Goal: Find specific page/section: Find specific page/section

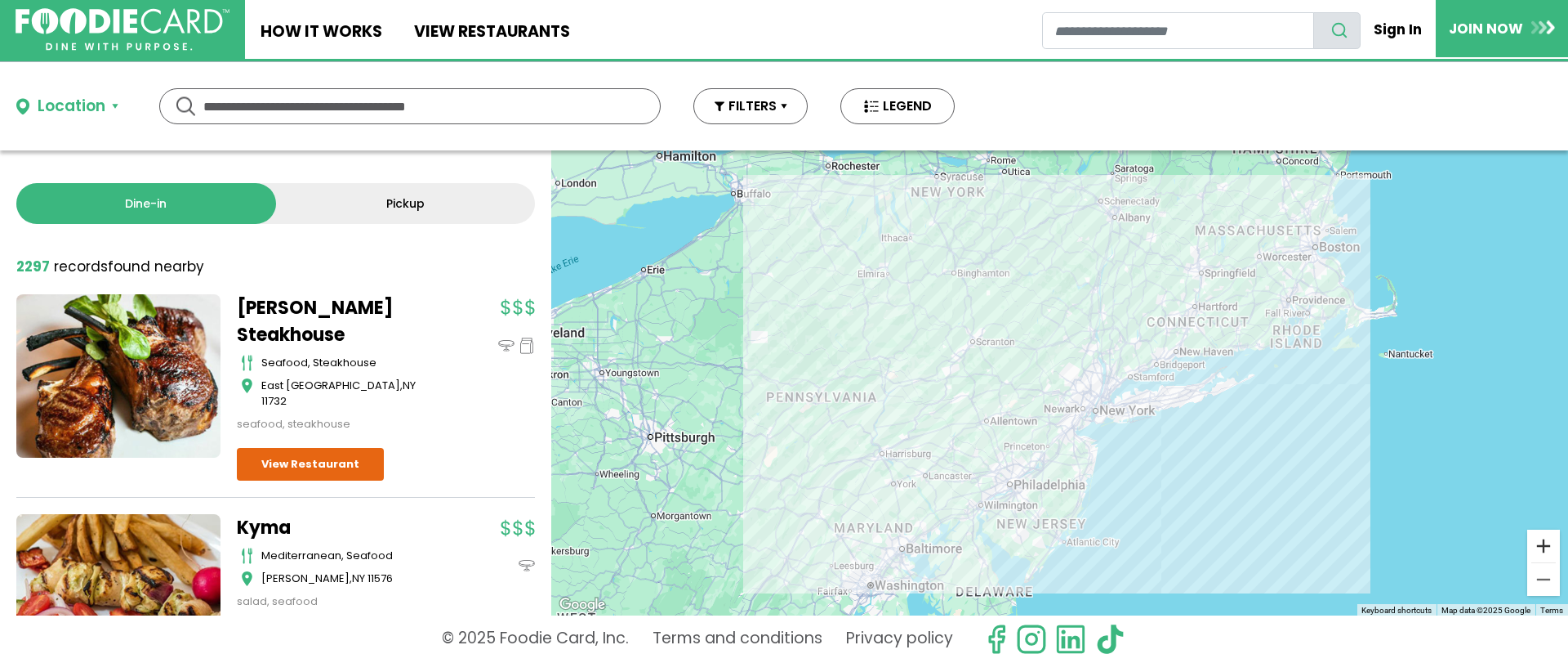
click at [1543, 549] on button "Zoom in" at bounding box center [1543, 546] width 33 height 33
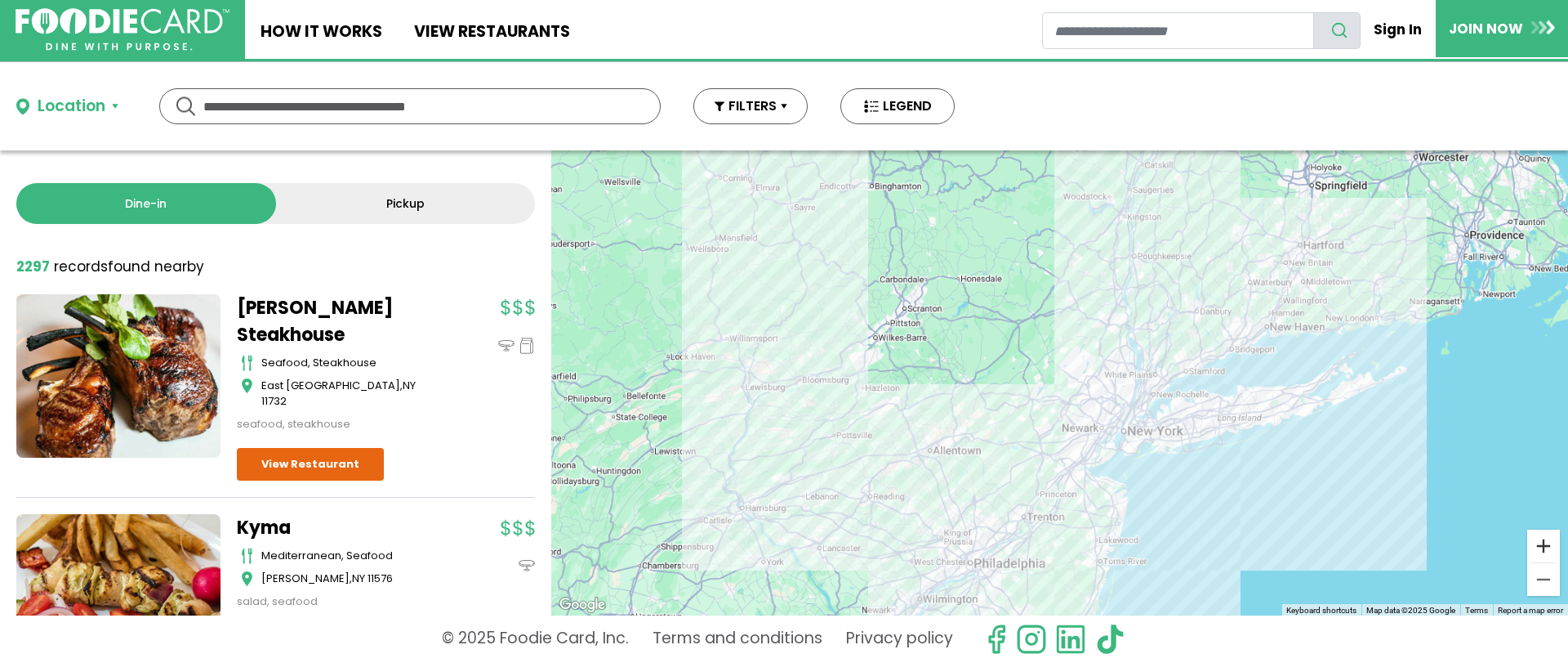
click at [1543, 549] on button "Zoom in" at bounding box center [1543, 546] width 33 height 33
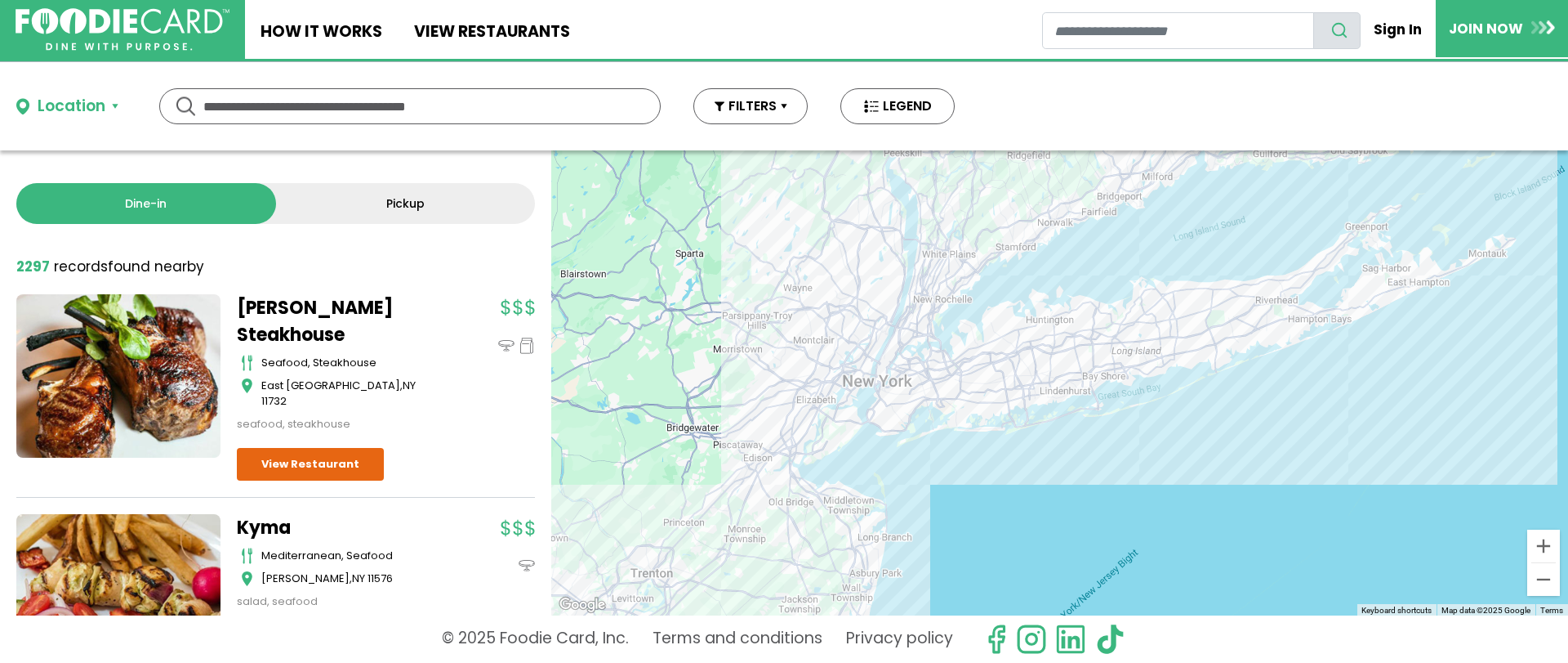
drag, startPoint x: 1450, startPoint y: 545, endPoint x: 1117, endPoint y: 434, distance: 351.0
click at [1117, 434] on div at bounding box center [1059, 383] width 1017 height 465
click at [1548, 550] on button "Zoom in" at bounding box center [1543, 546] width 33 height 33
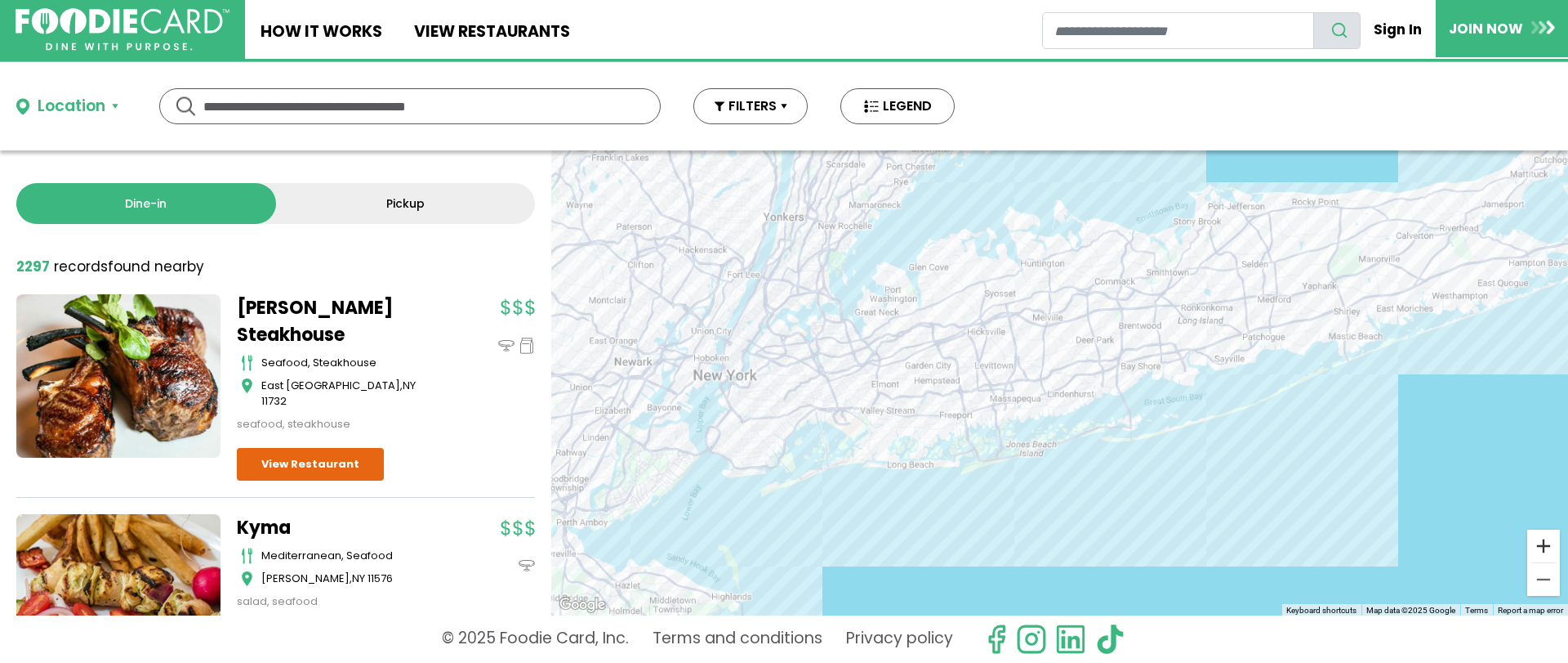
click at [1546, 549] on button "Zoom in" at bounding box center [1543, 546] width 33 height 33
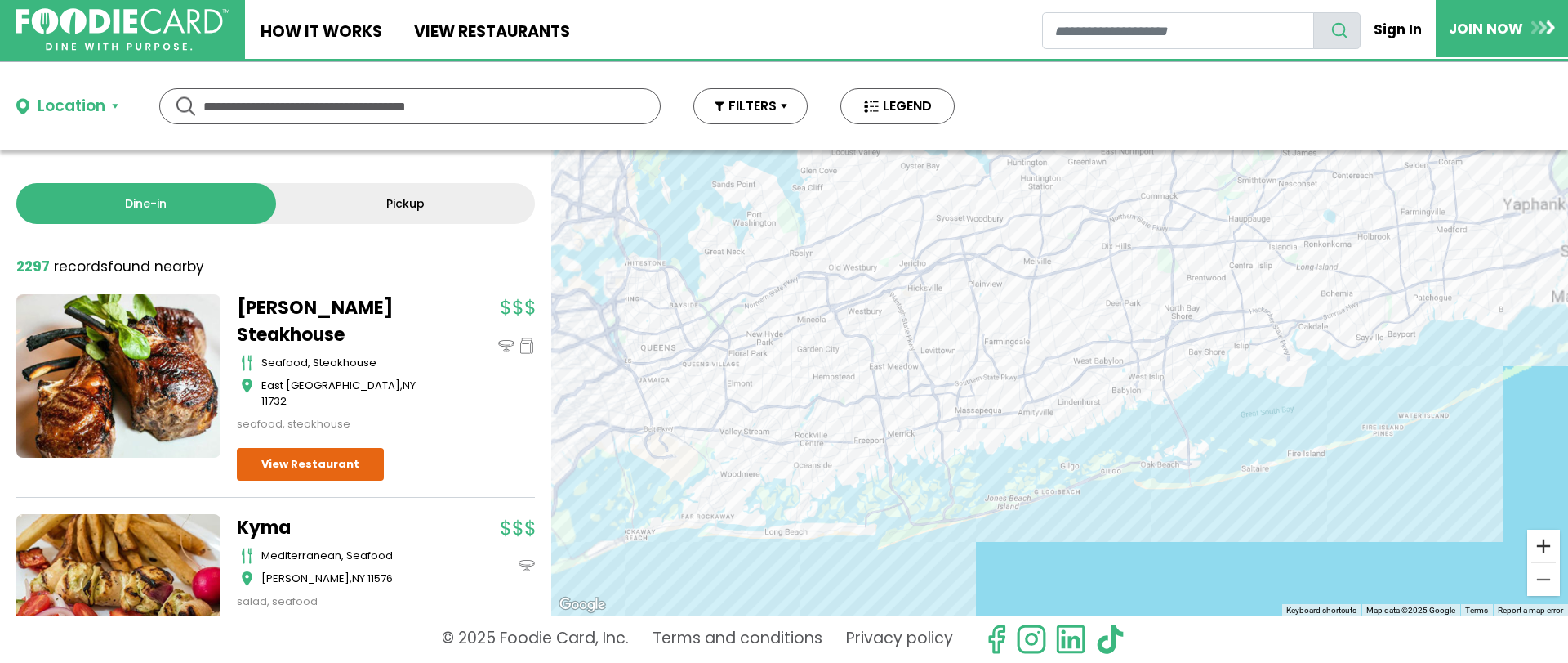
click at [1546, 549] on button "Zoom in" at bounding box center [1543, 546] width 33 height 33
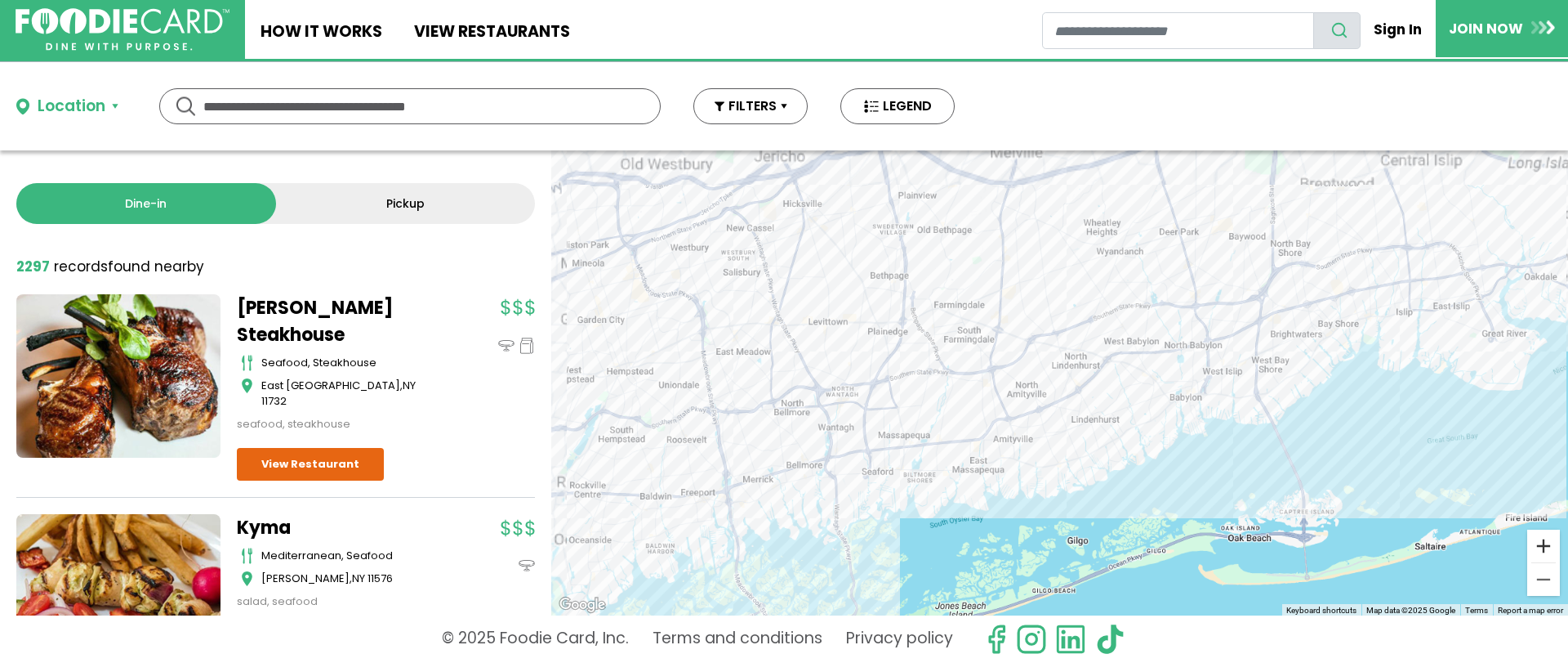
click at [1546, 549] on button "Zoom in" at bounding box center [1543, 546] width 33 height 33
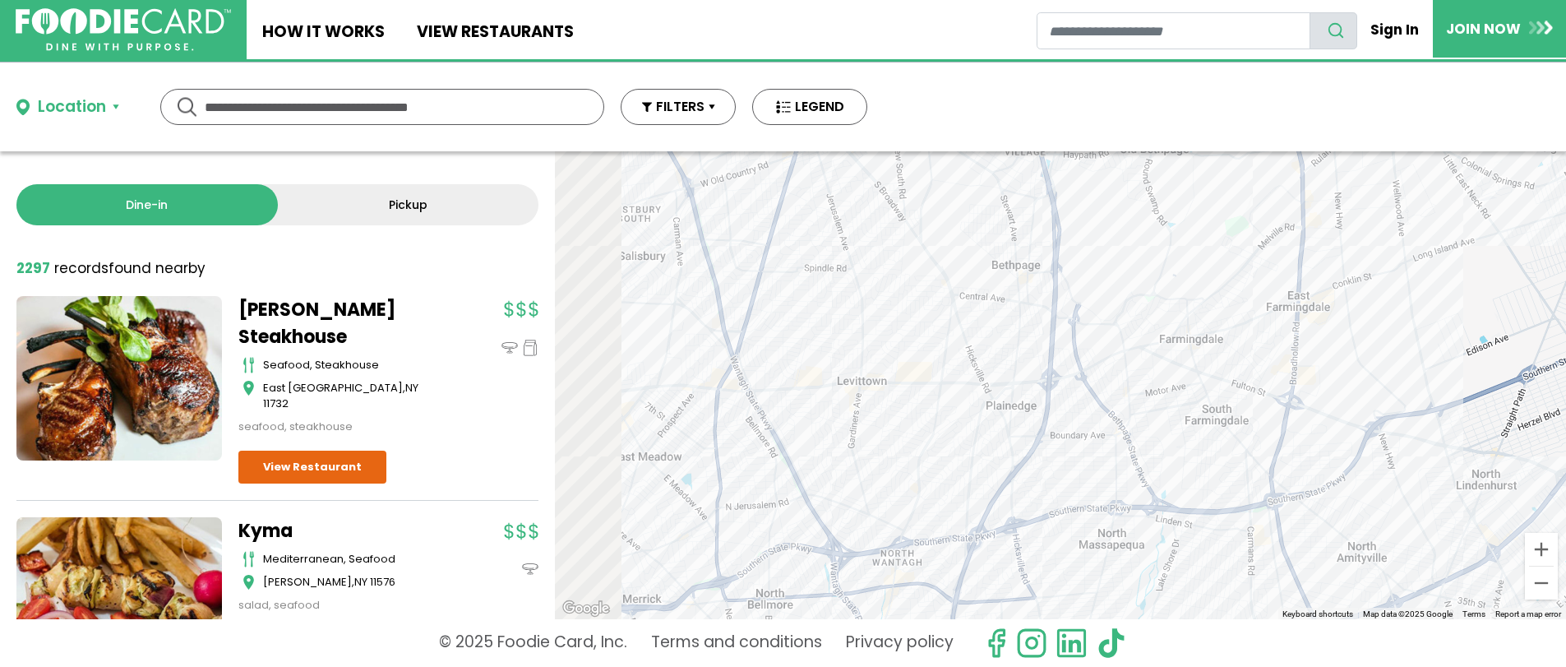
drag, startPoint x: 868, startPoint y: 386, endPoint x: 1275, endPoint y: 551, distance: 438.8
click at [1275, 551] on div at bounding box center [1060, 385] width 1011 height 468
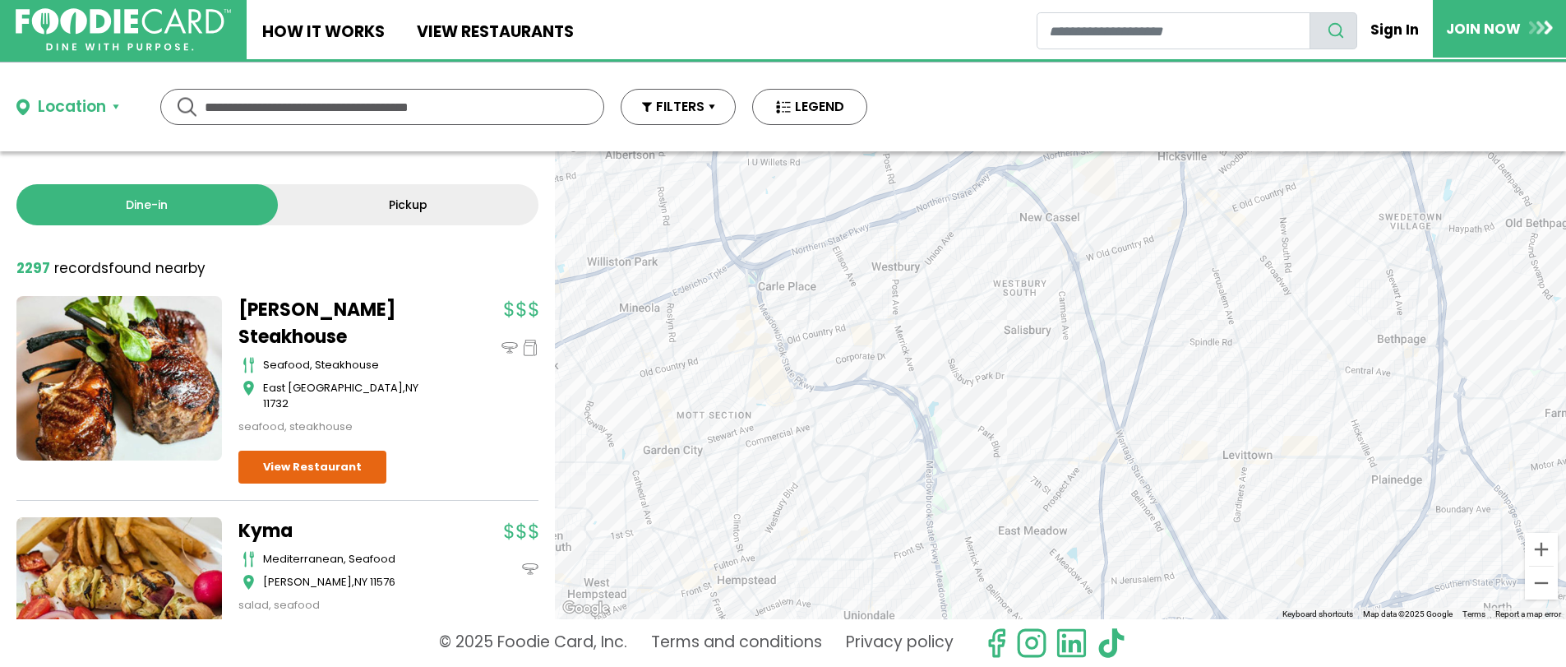
drag, startPoint x: 985, startPoint y: 414, endPoint x: 1344, endPoint y: 473, distance: 363.9
click at [1344, 473] on div at bounding box center [1060, 385] width 1011 height 468
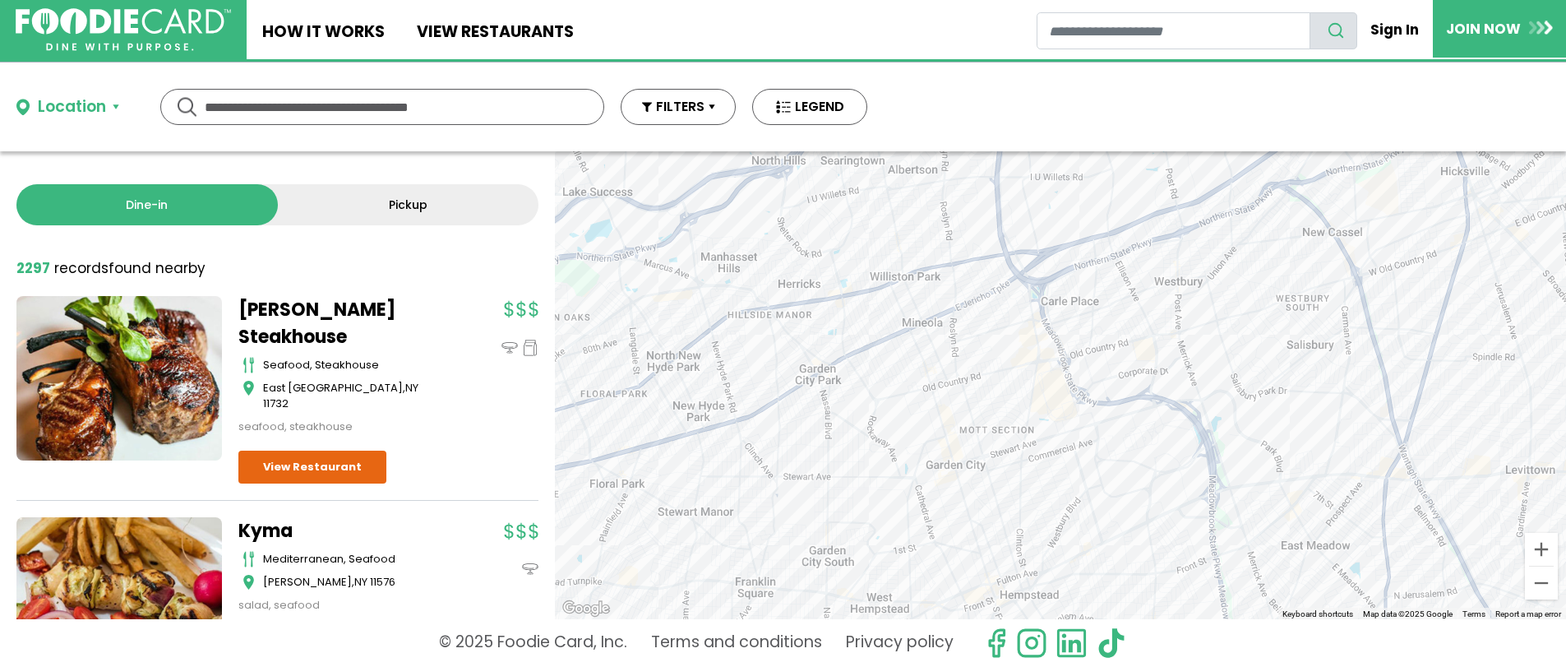
drag, startPoint x: 888, startPoint y: 471, endPoint x: 1172, endPoint y: 486, distance: 284.8
click at [1172, 486] on div at bounding box center [1060, 385] width 1011 height 468
click at [1540, 543] on button "Zoom in" at bounding box center [1541, 549] width 33 height 33
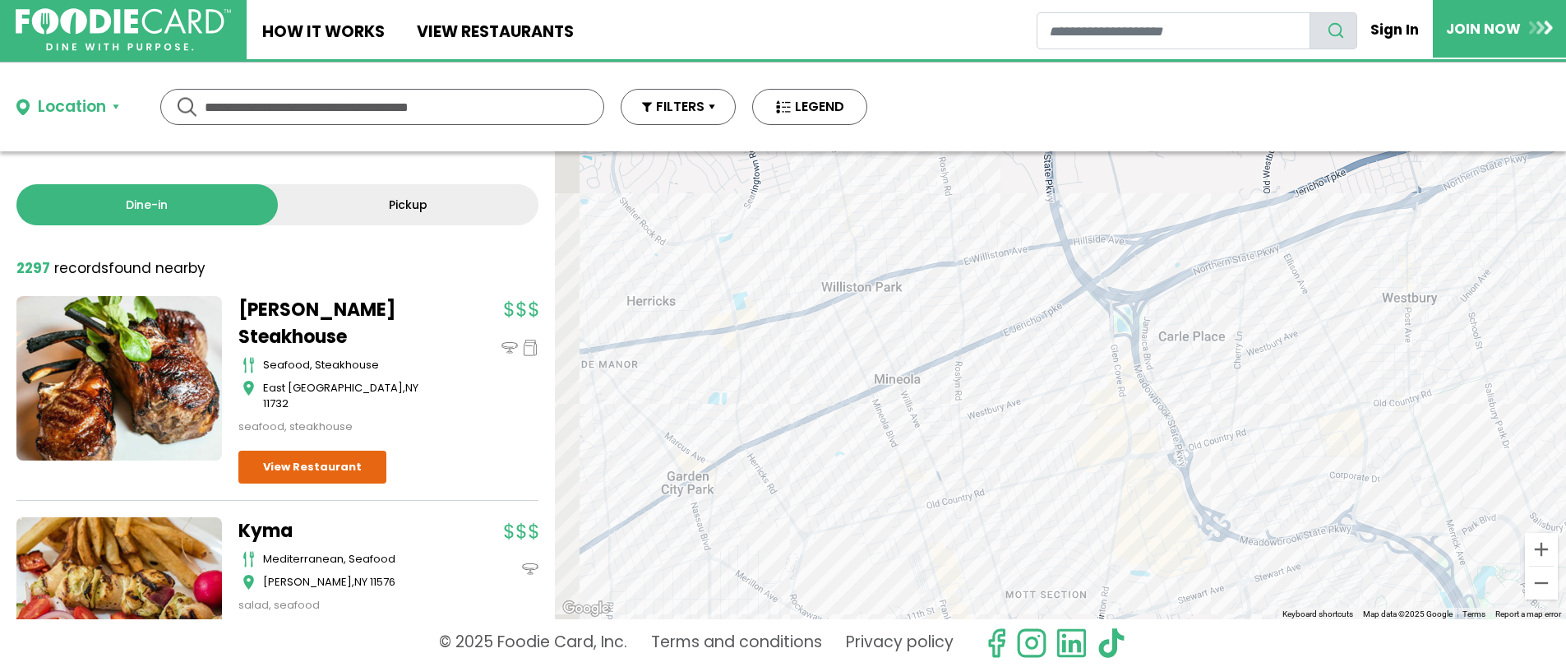
drag, startPoint x: 969, startPoint y: 343, endPoint x: 1096, endPoint y: 470, distance: 179.6
click at [1096, 470] on div at bounding box center [1060, 385] width 1011 height 468
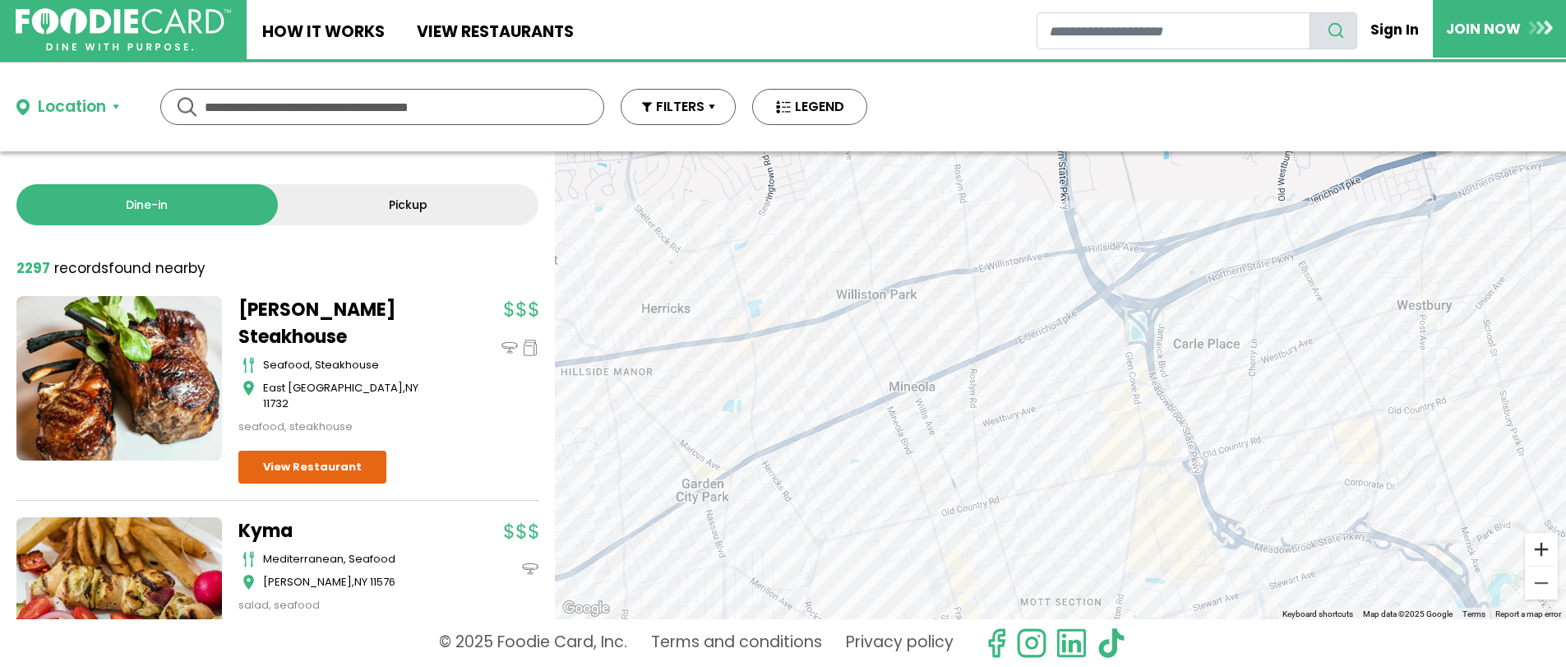
click at [1539, 547] on button "Zoom in" at bounding box center [1541, 549] width 33 height 33
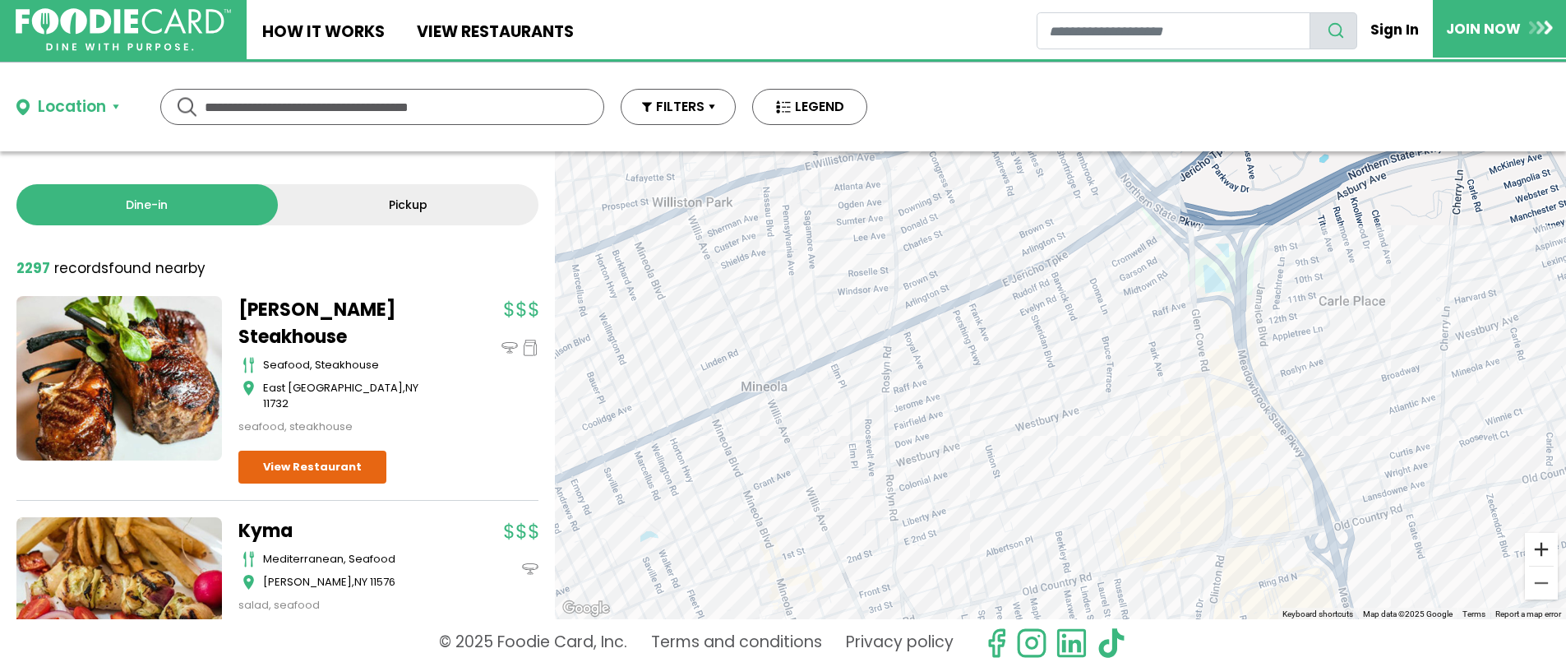
click at [1539, 547] on button "Zoom in" at bounding box center [1541, 549] width 33 height 33
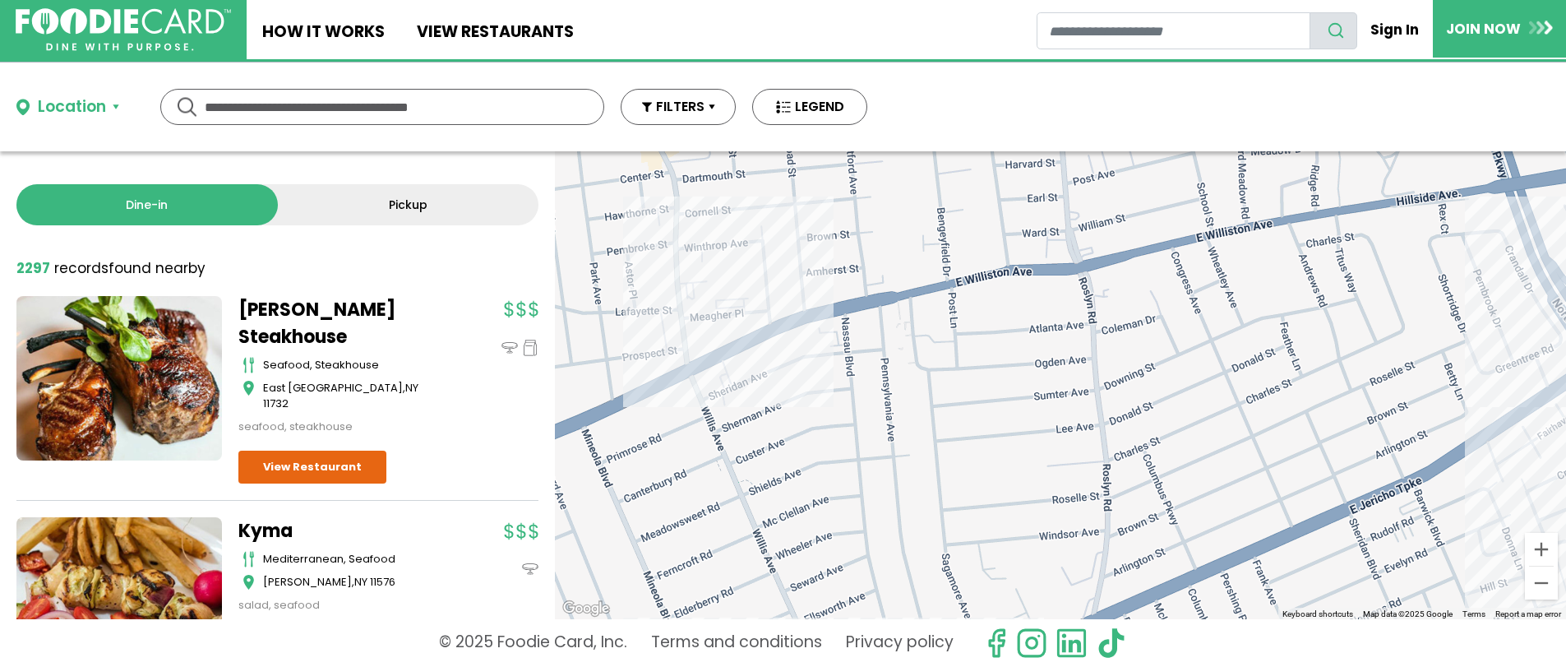
drag, startPoint x: 839, startPoint y: 265, endPoint x: 1197, endPoint y: 581, distance: 477.5
click at [1215, 603] on div at bounding box center [1060, 385] width 1011 height 468
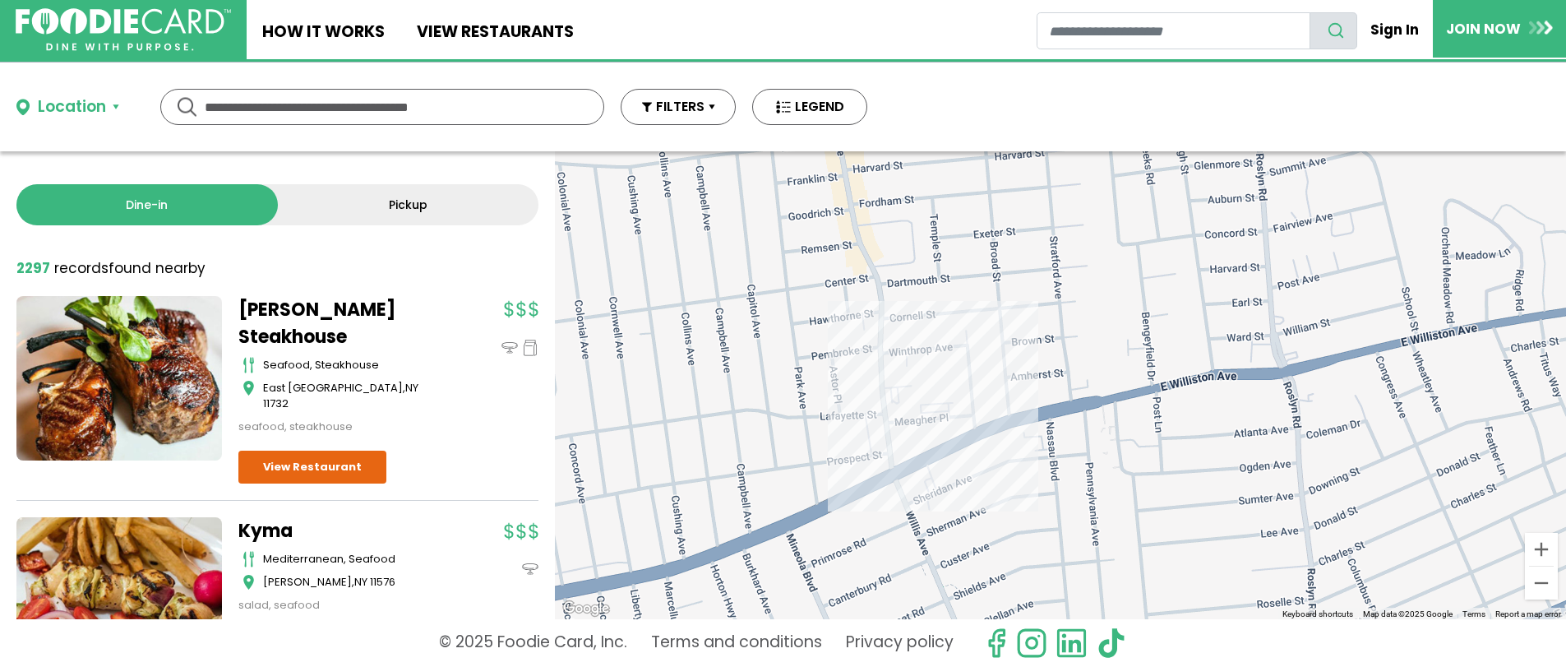
drag, startPoint x: 1006, startPoint y: 410, endPoint x: 1210, endPoint y: 521, distance: 232.1
click at [1210, 521] on div at bounding box center [1060, 385] width 1011 height 468
click at [1535, 548] on button "Zoom in" at bounding box center [1541, 549] width 33 height 33
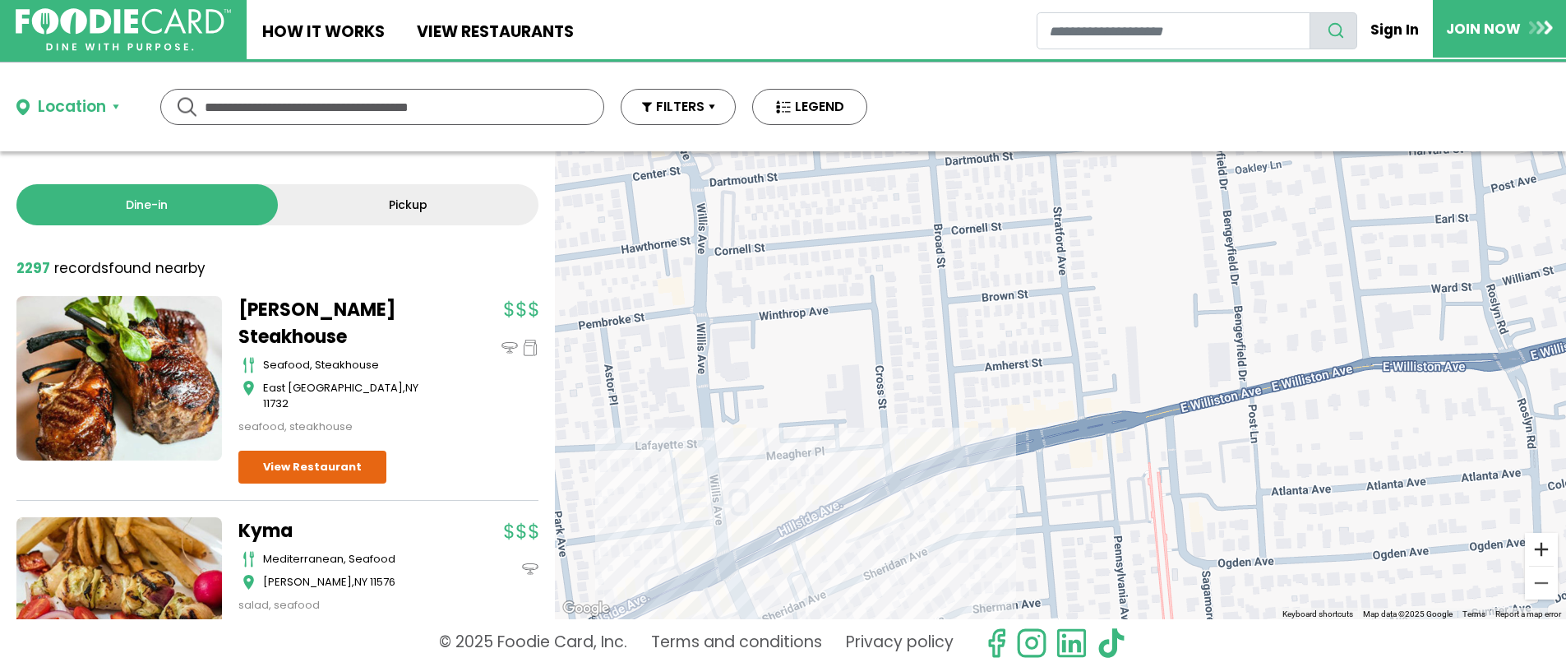
click at [1533, 548] on button "Zoom in" at bounding box center [1541, 549] width 33 height 33
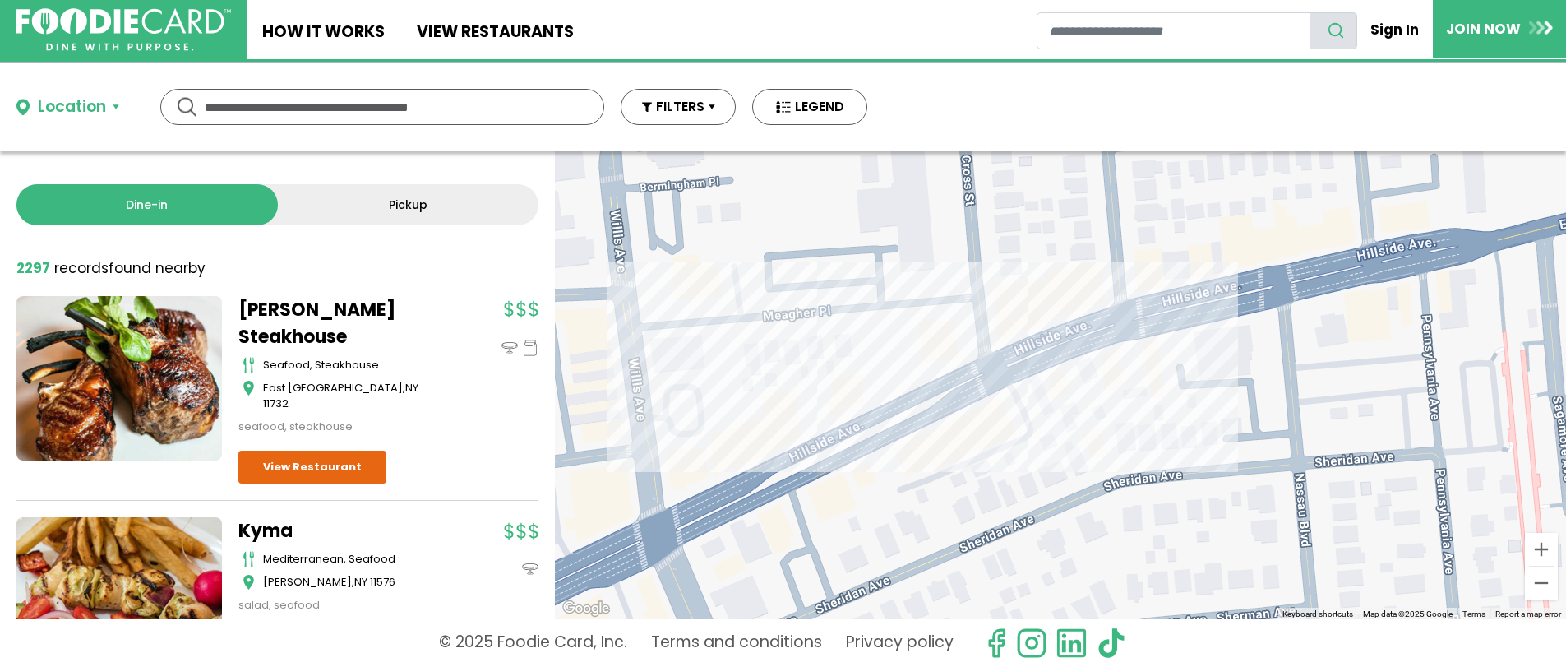
drag, startPoint x: 1119, startPoint y: 519, endPoint x: 1379, endPoint y: 321, distance: 327.3
click at [1379, 321] on div at bounding box center [1060, 385] width 1011 height 468
click at [1031, 372] on div at bounding box center [1060, 385] width 1011 height 468
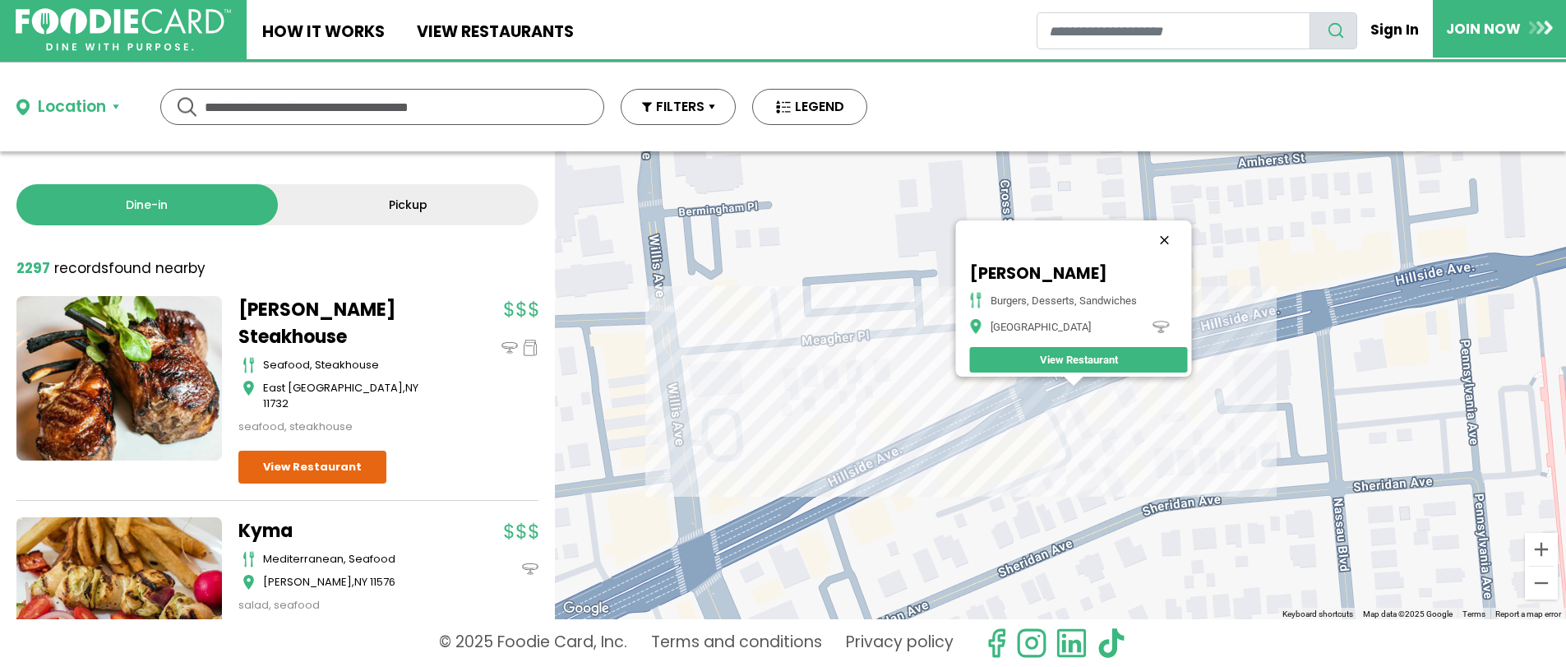
click at [1170, 225] on button "Close" at bounding box center [1164, 239] width 39 height 39
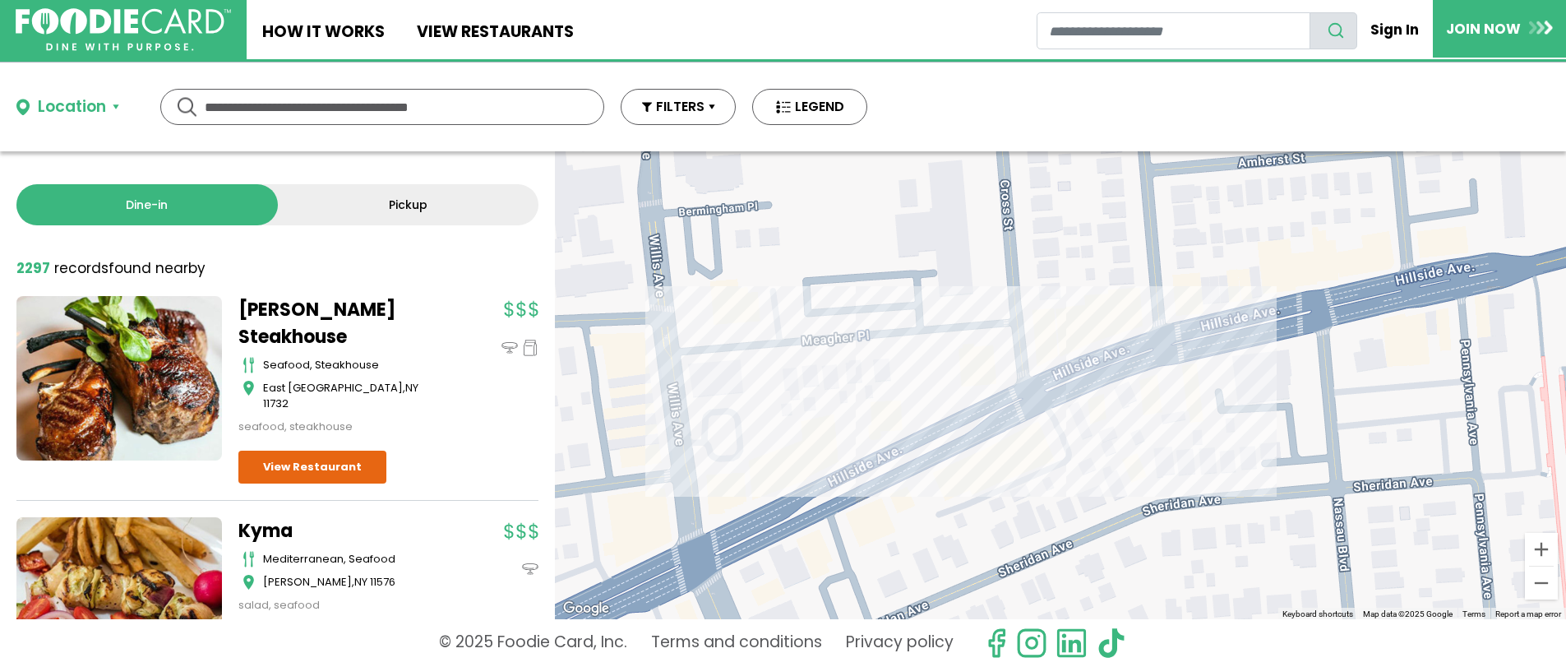
click at [1092, 390] on div at bounding box center [1060, 385] width 1011 height 468
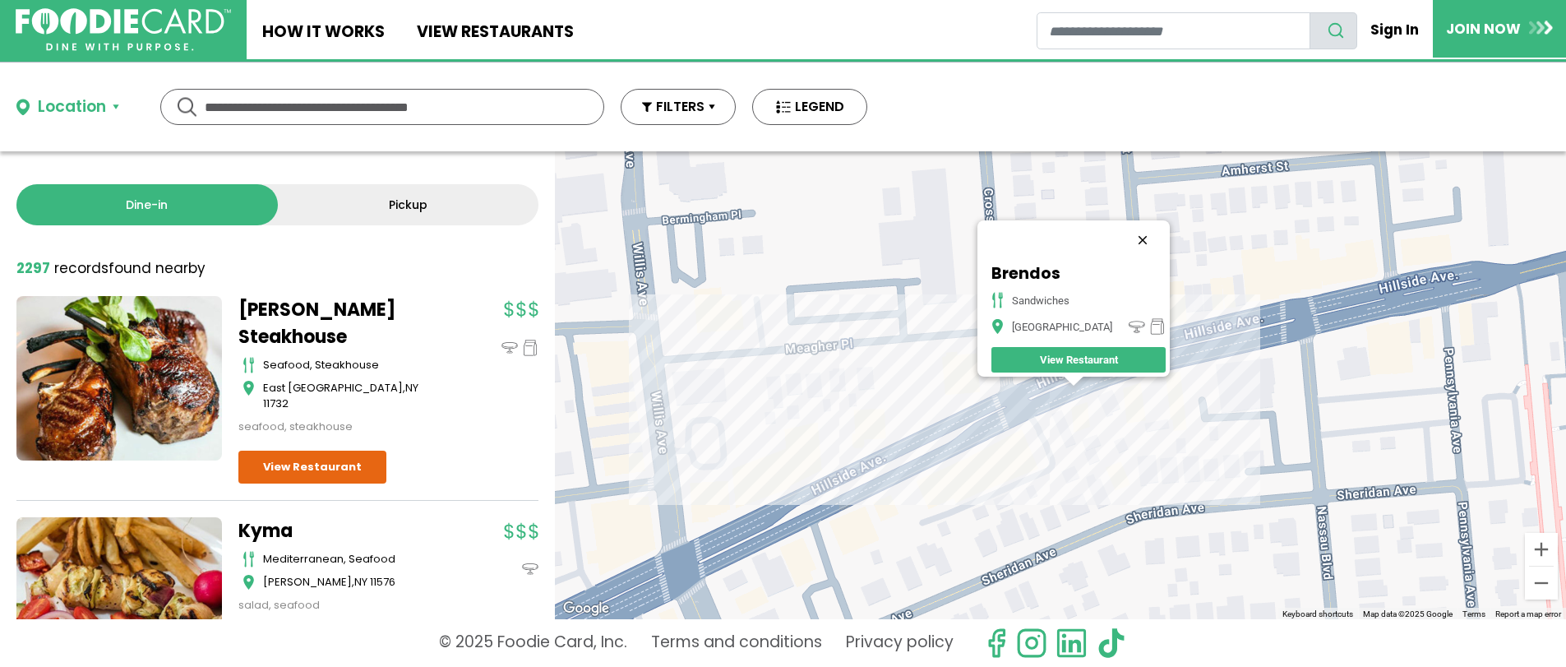
click at [1128, 229] on button "Close" at bounding box center [1142, 239] width 39 height 39
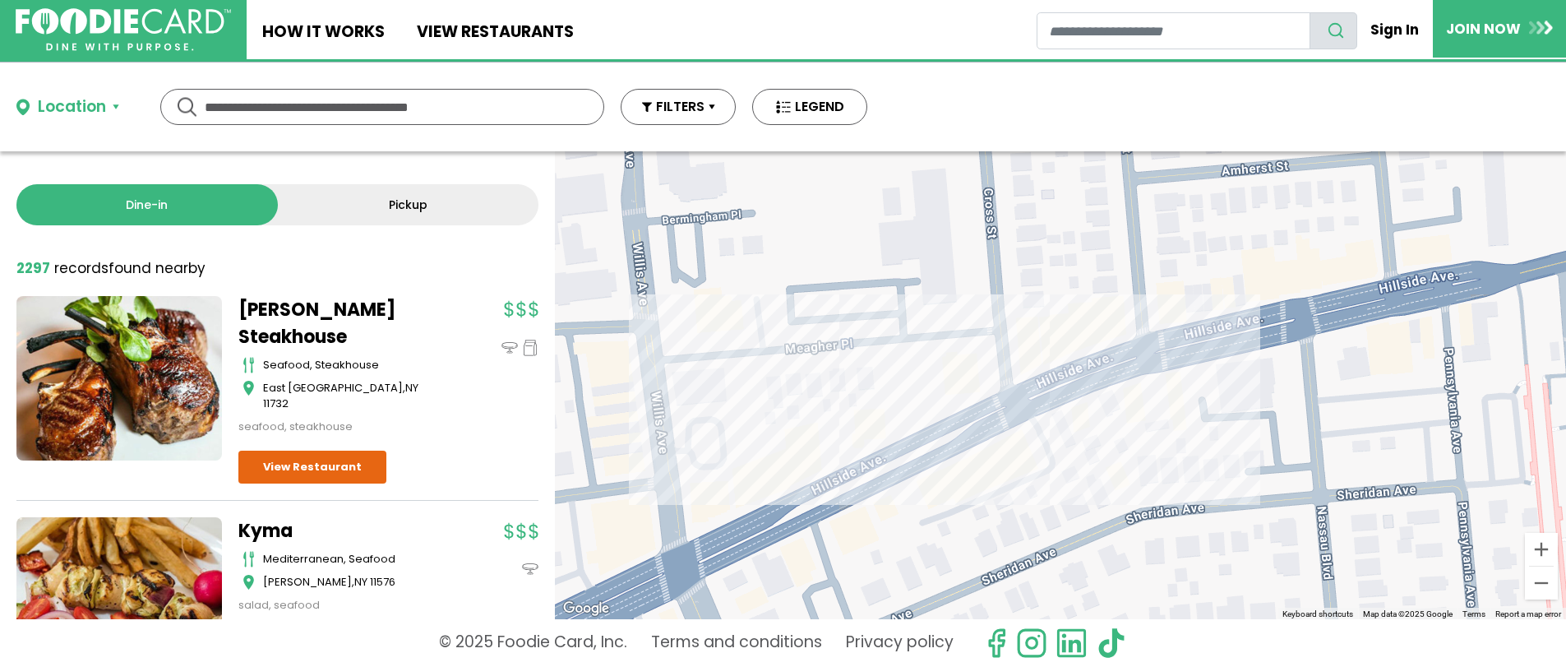
click at [1093, 395] on div at bounding box center [1060, 385] width 1011 height 468
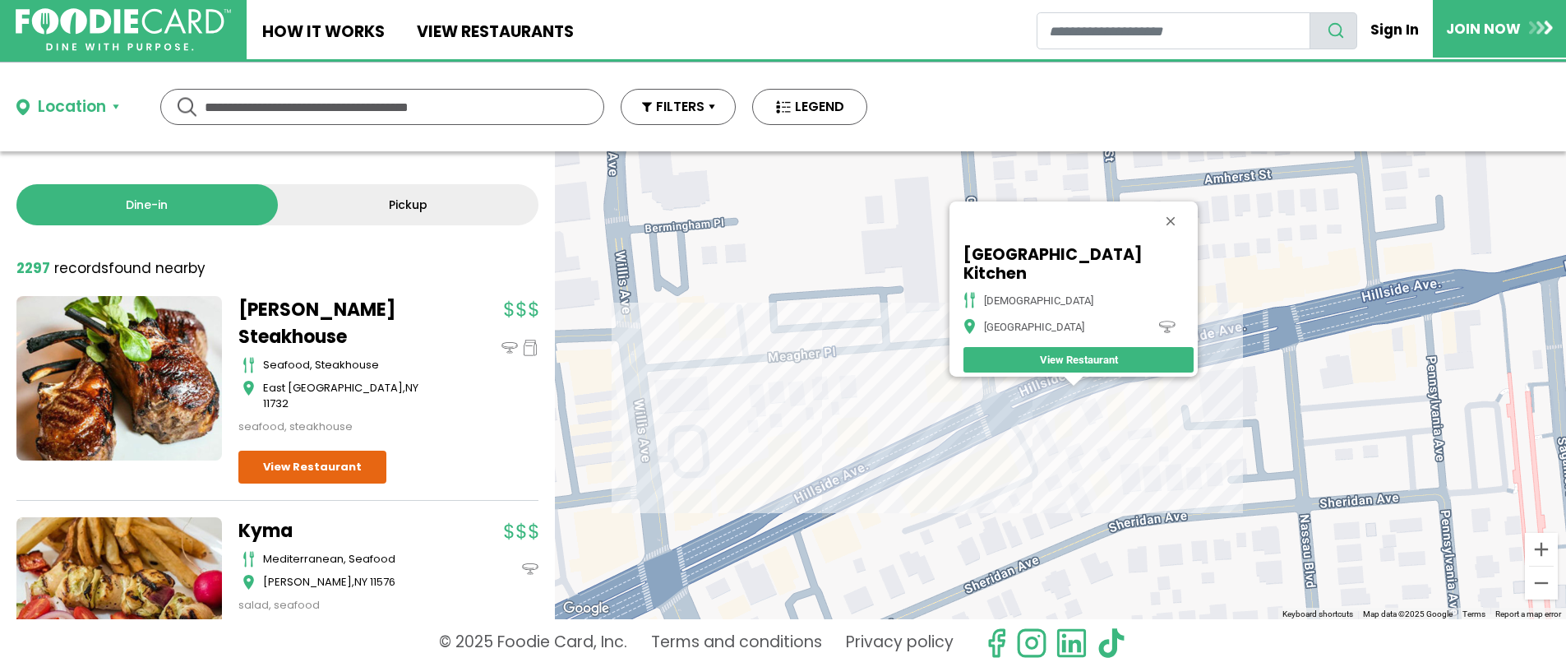
click at [1101, 390] on div "[GEOGRAPHIC_DATA] Kitchen indian [GEOGRAPHIC_DATA] View Restaurant" at bounding box center [1060, 385] width 1011 height 468
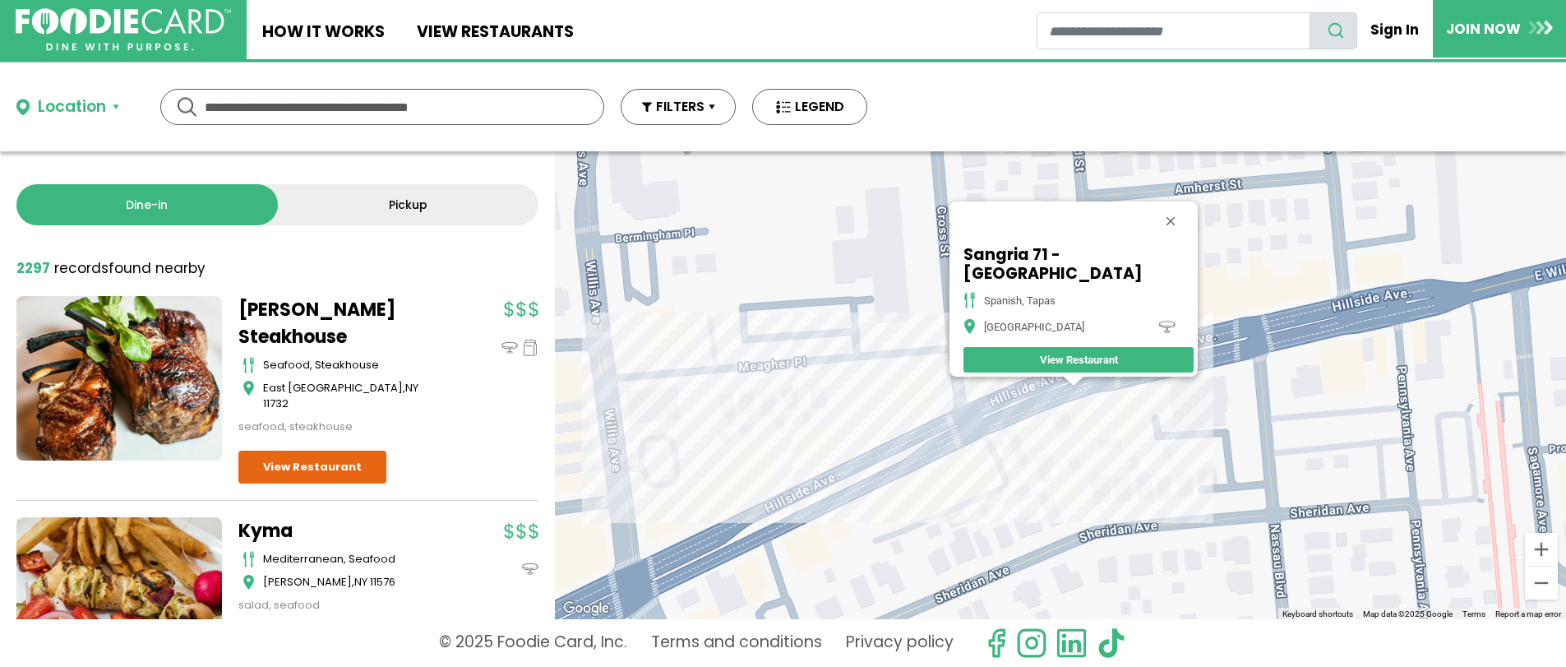
click at [1088, 390] on div "Sangria 71 - [GEOGRAPHIC_DATA], tapas [GEOGRAPHIC_DATA] View Restaurant" at bounding box center [1060, 385] width 1011 height 468
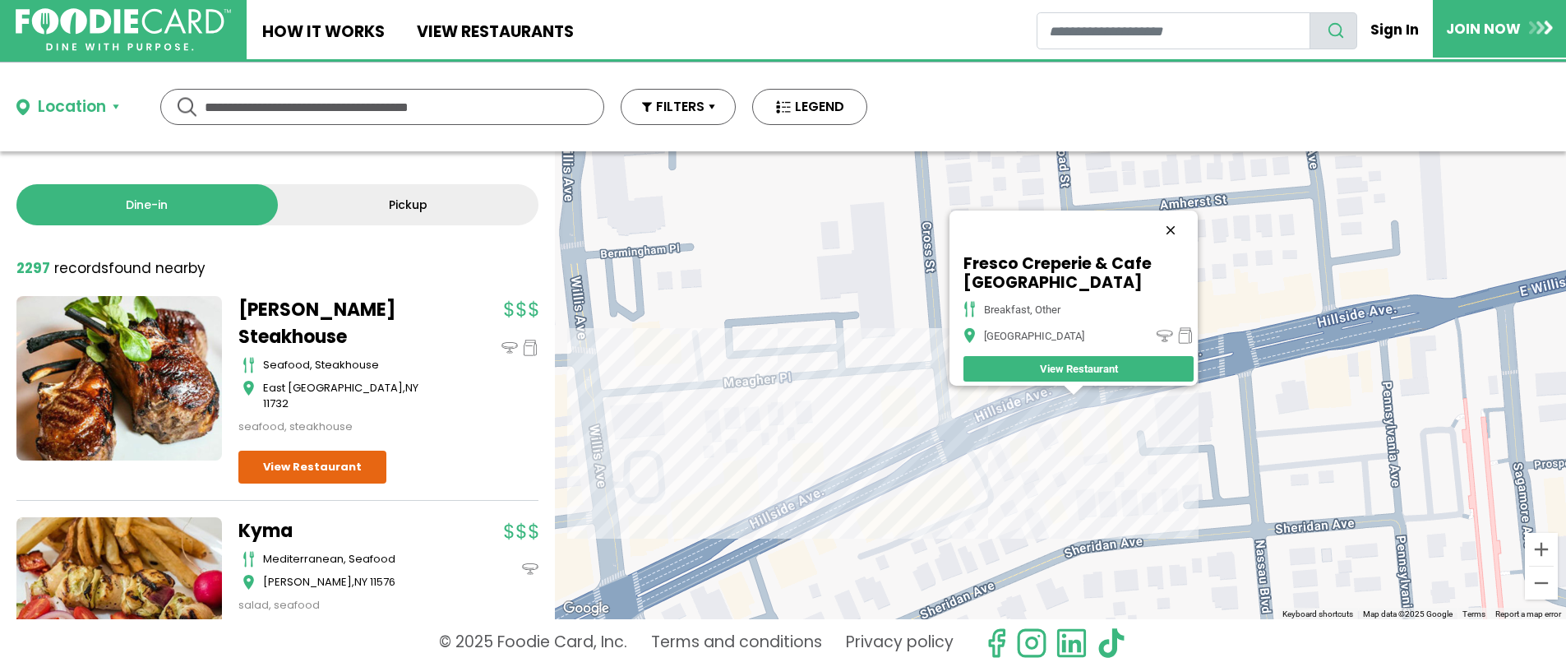
click at [1170, 220] on button "Close" at bounding box center [1170, 229] width 39 height 39
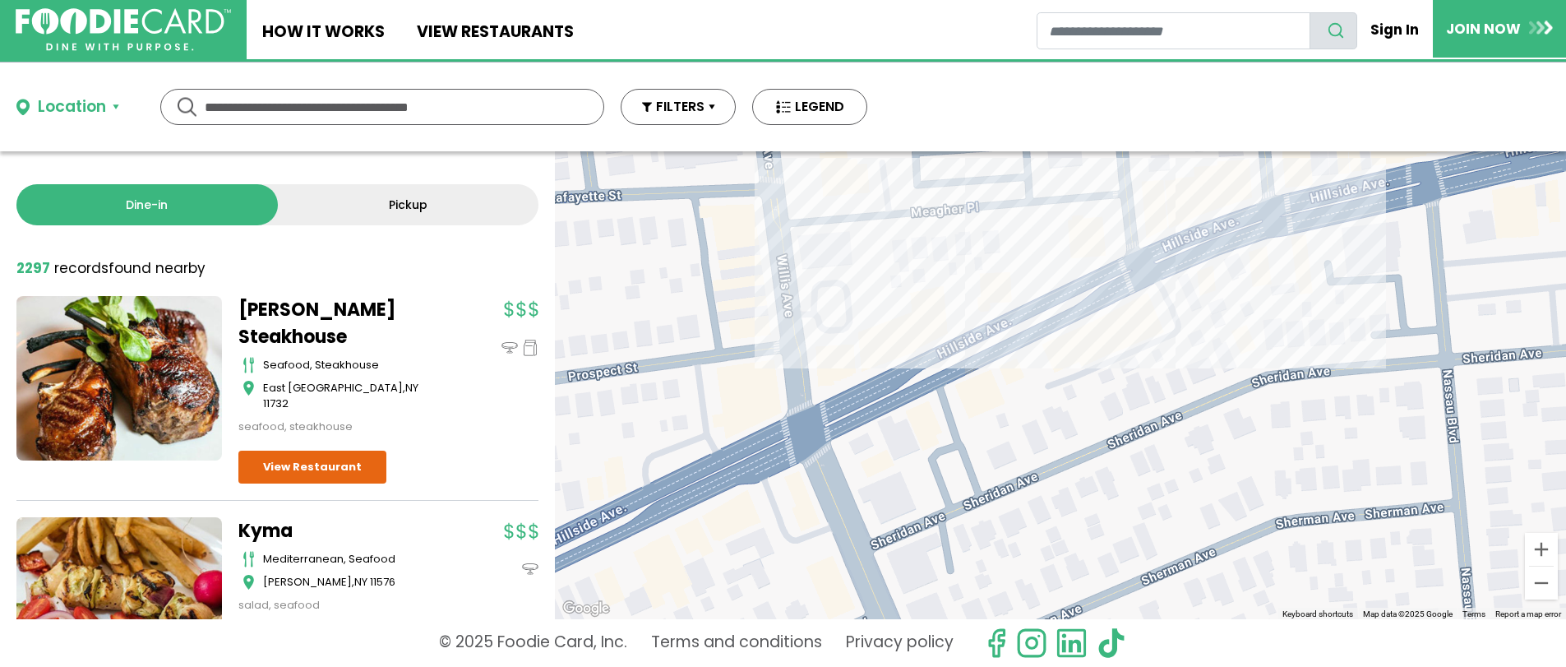
drag, startPoint x: 1034, startPoint y: 452, endPoint x: 1218, endPoint y: 294, distance: 242.5
click at [1218, 294] on div at bounding box center [1060, 385] width 1011 height 468
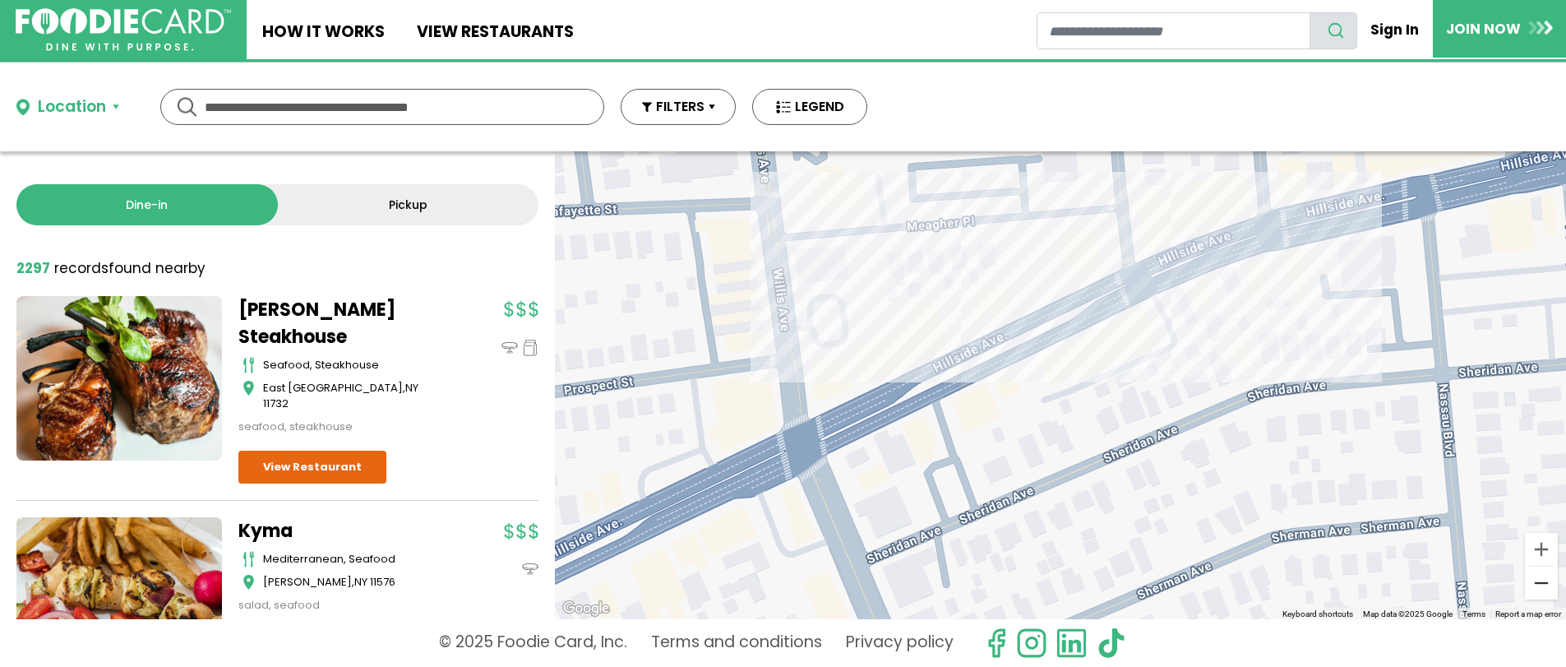
click at [1544, 581] on button "Zoom out" at bounding box center [1541, 582] width 33 height 33
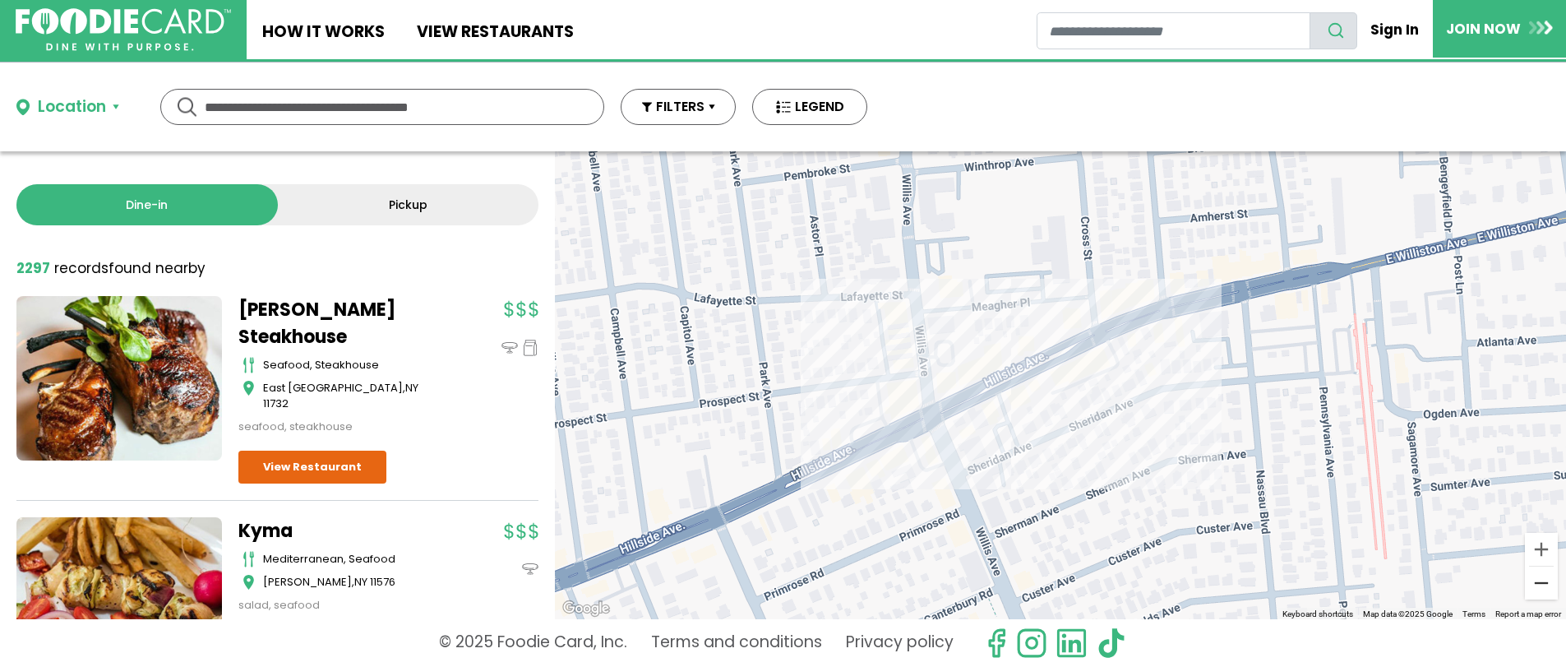
click at [1544, 584] on button "Zoom out" at bounding box center [1541, 582] width 33 height 33
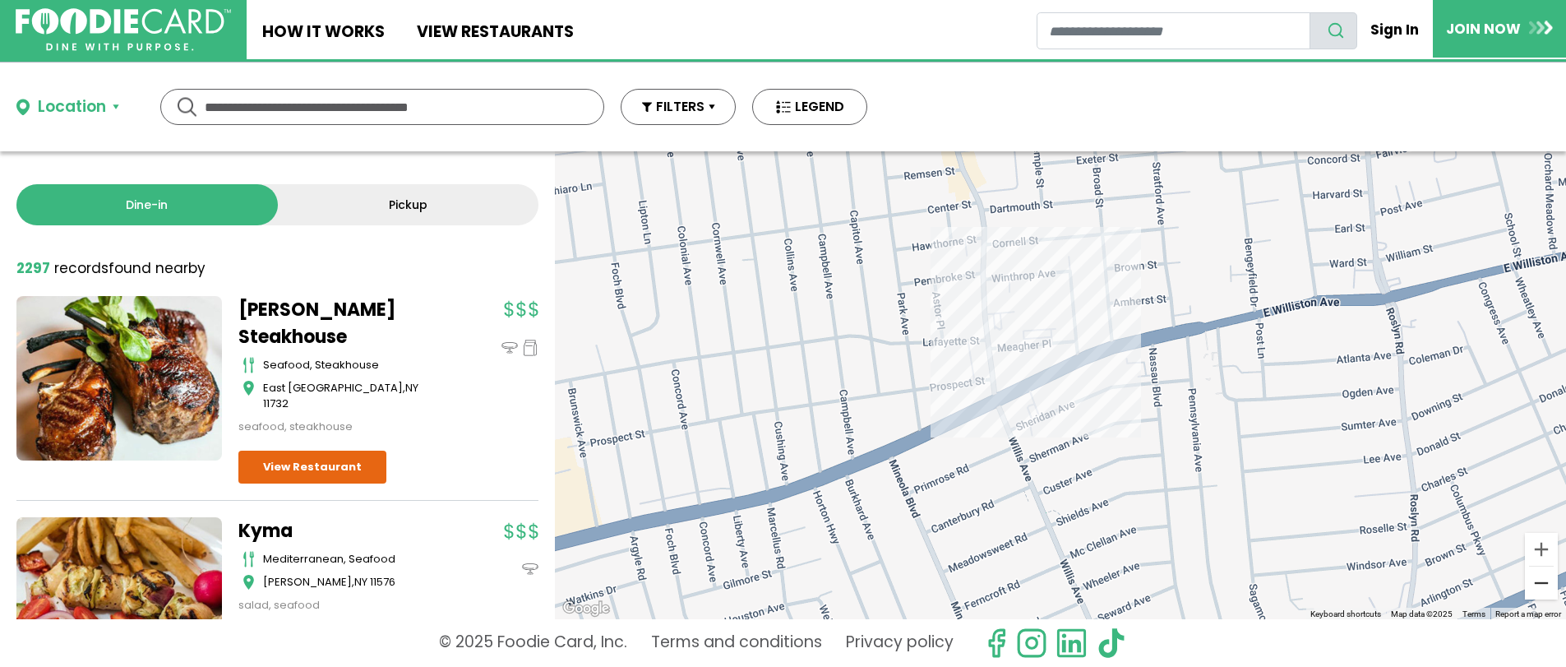
click at [1541, 587] on button "Zoom out" at bounding box center [1541, 582] width 33 height 33
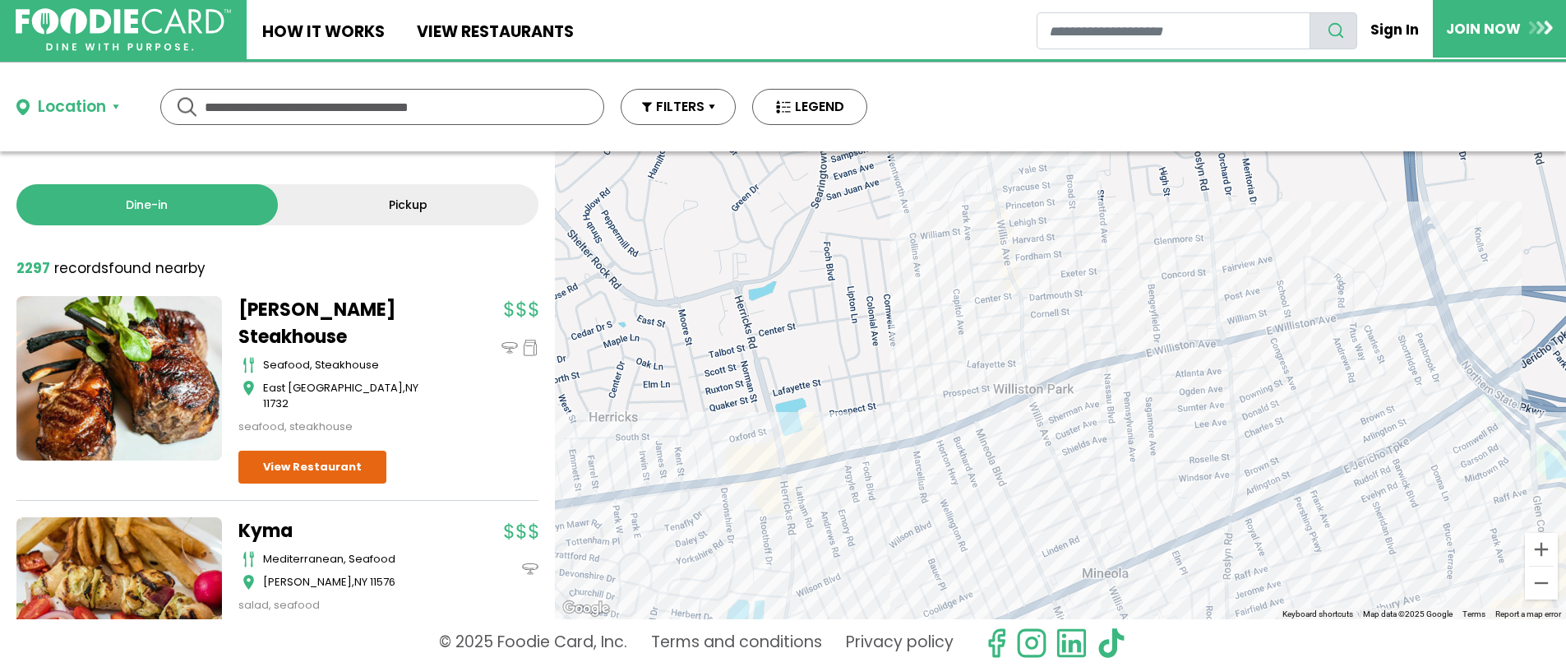
click at [1462, 416] on div at bounding box center [1060, 385] width 1011 height 468
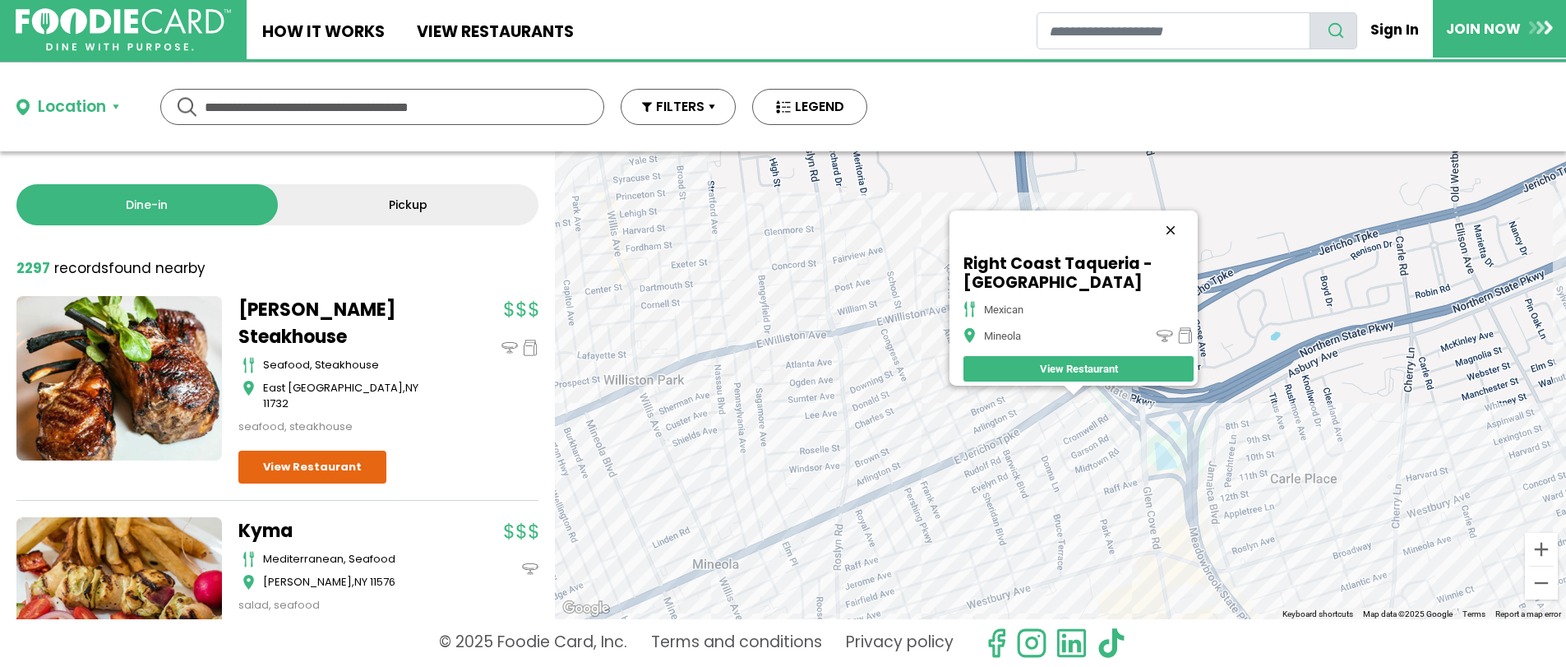
click at [1177, 220] on button "Close" at bounding box center [1170, 229] width 39 height 39
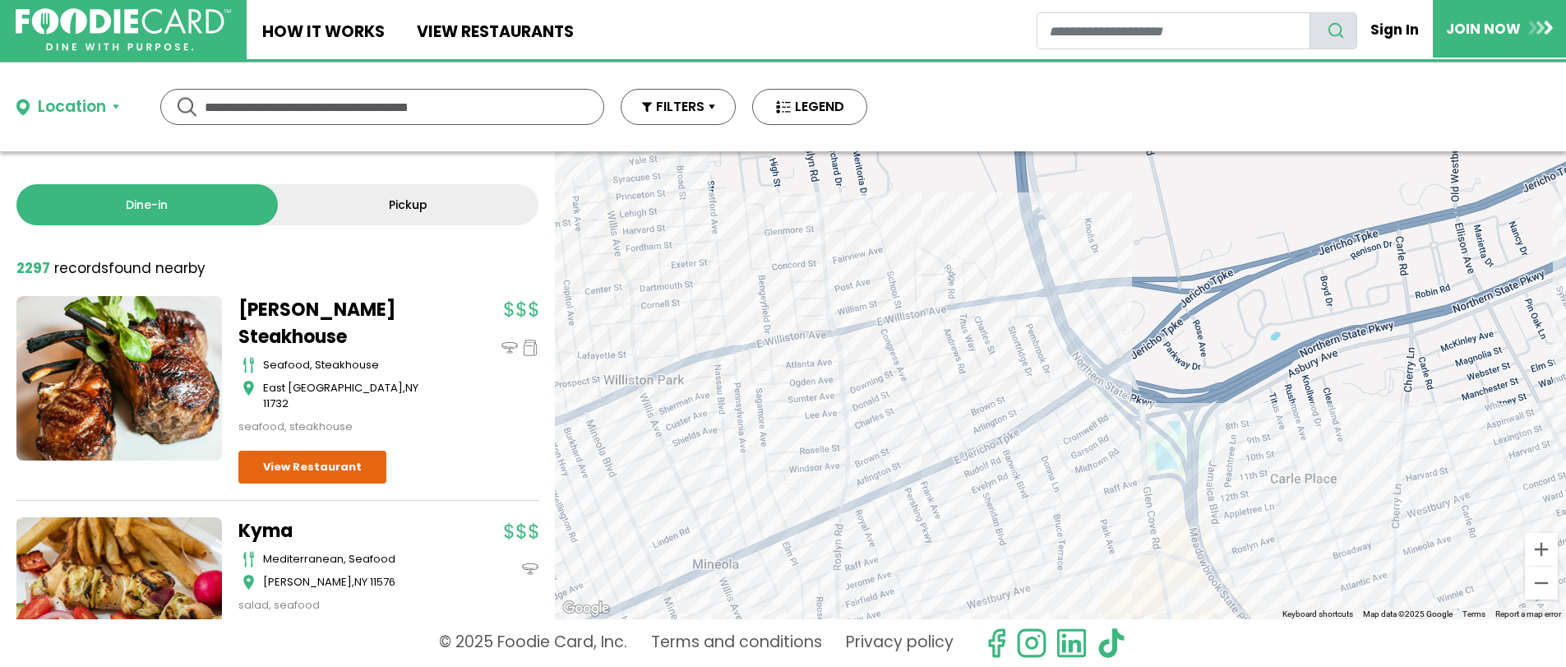
click at [1065, 394] on div at bounding box center [1060, 385] width 1011 height 468
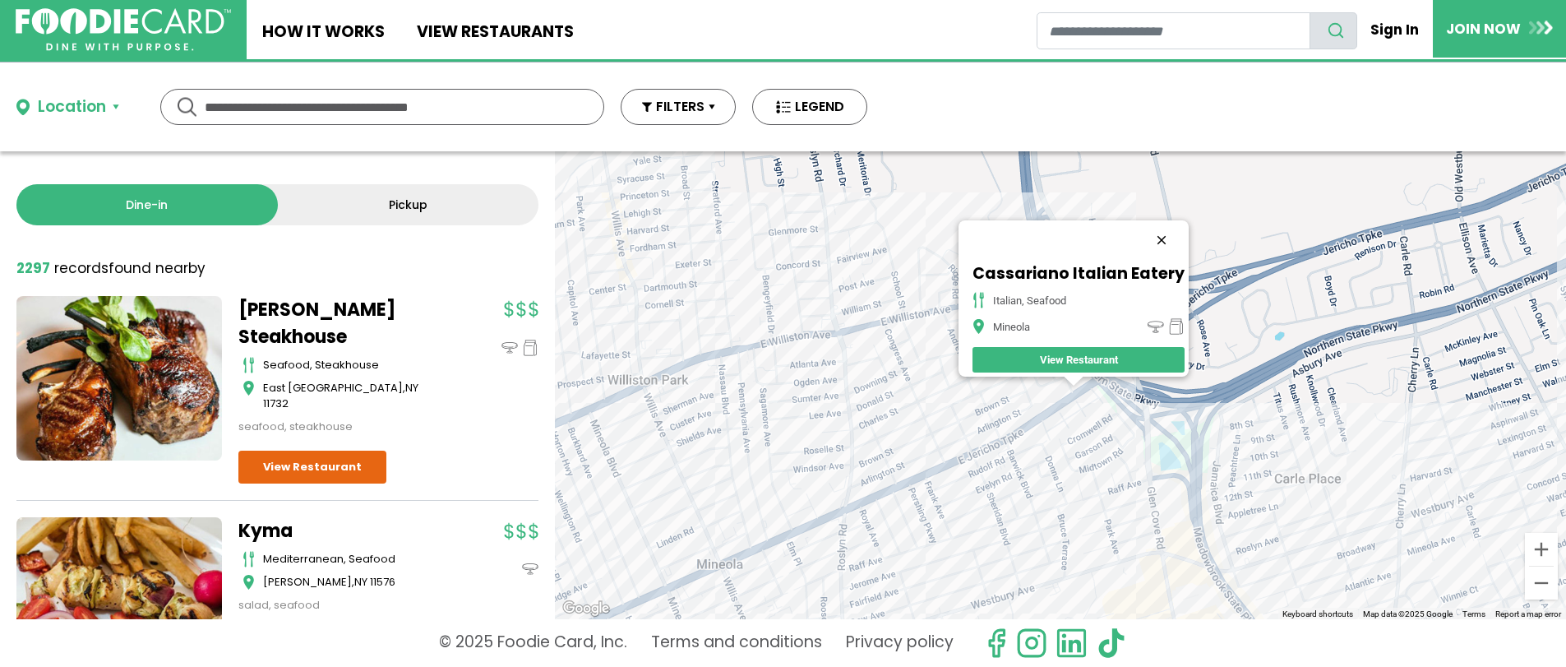
click at [1165, 233] on button "Close" at bounding box center [1161, 239] width 39 height 39
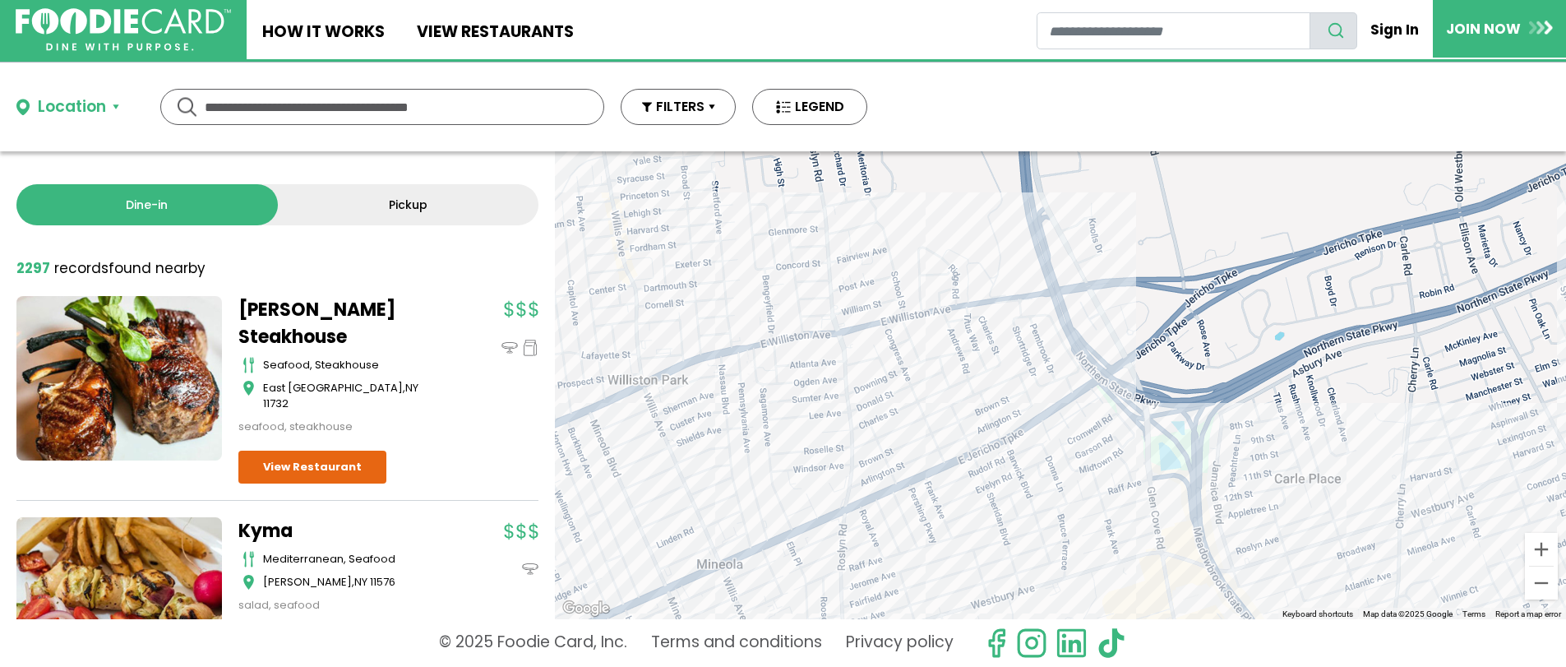
click at [771, 561] on div at bounding box center [1060, 385] width 1011 height 468
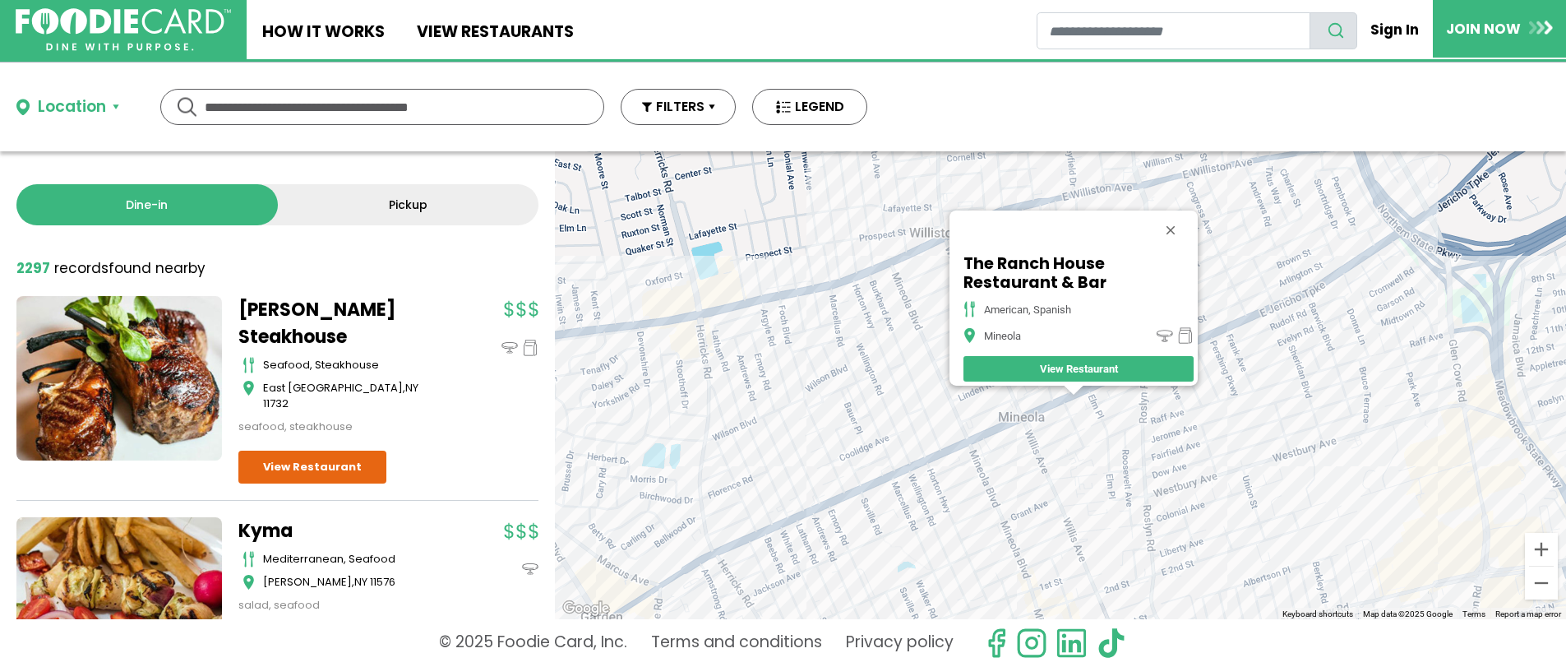
click at [965, 459] on div "The Ranch House Restaurant & Bar american, [GEOGRAPHIC_DATA] View Restaurant" at bounding box center [1060, 385] width 1011 height 468
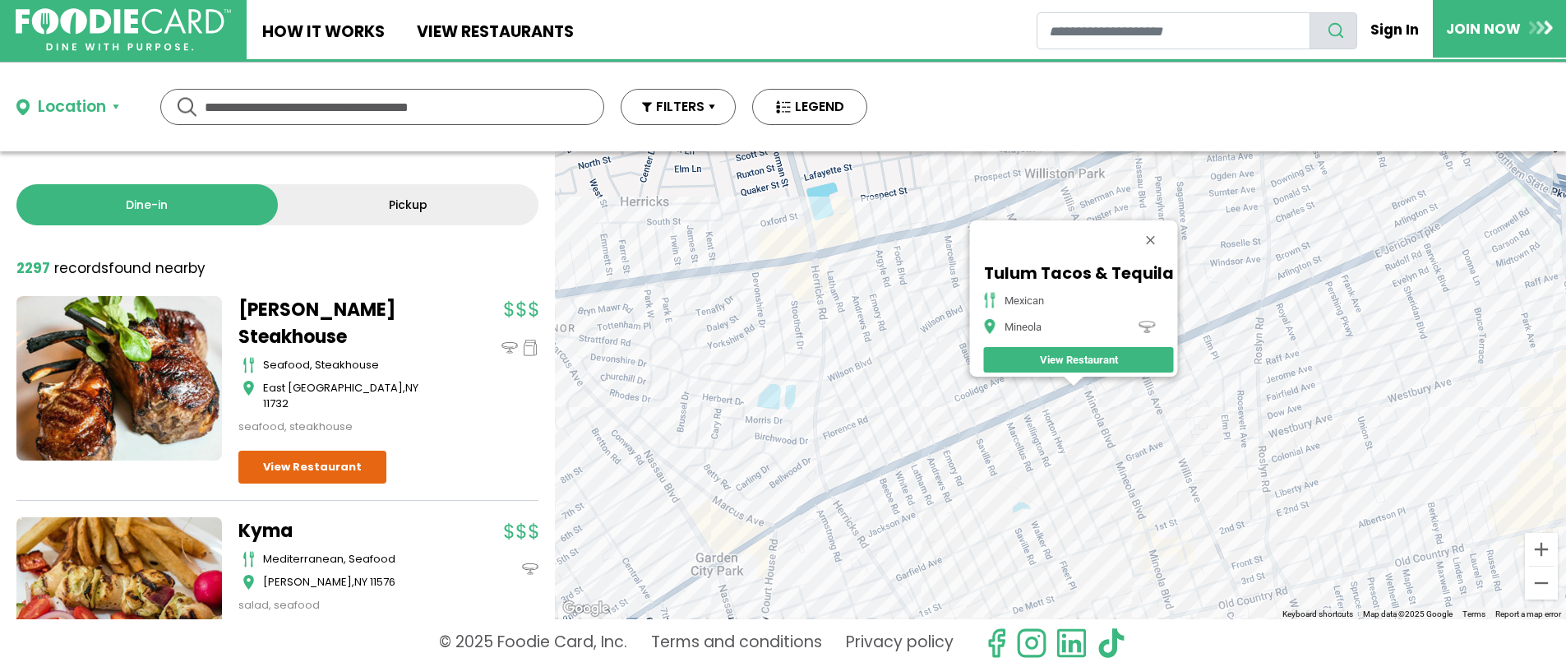
click at [870, 501] on div "Tulum Tacos & Tequila mexican Mineola View Restaurant" at bounding box center [1060, 385] width 1011 height 468
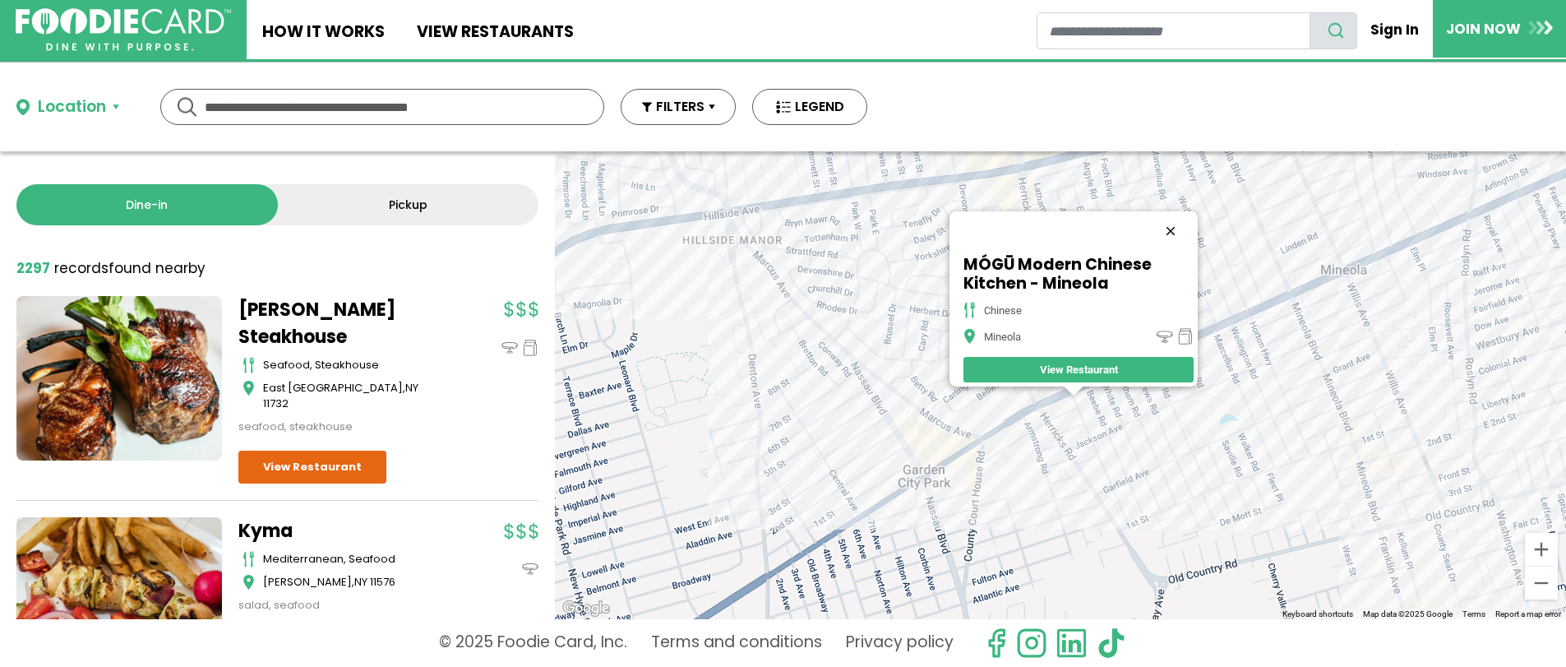
click at [1179, 227] on button "Close" at bounding box center [1170, 230] width 39 height 39
